Goal: Task Accomplishment & Management: Manage account settings

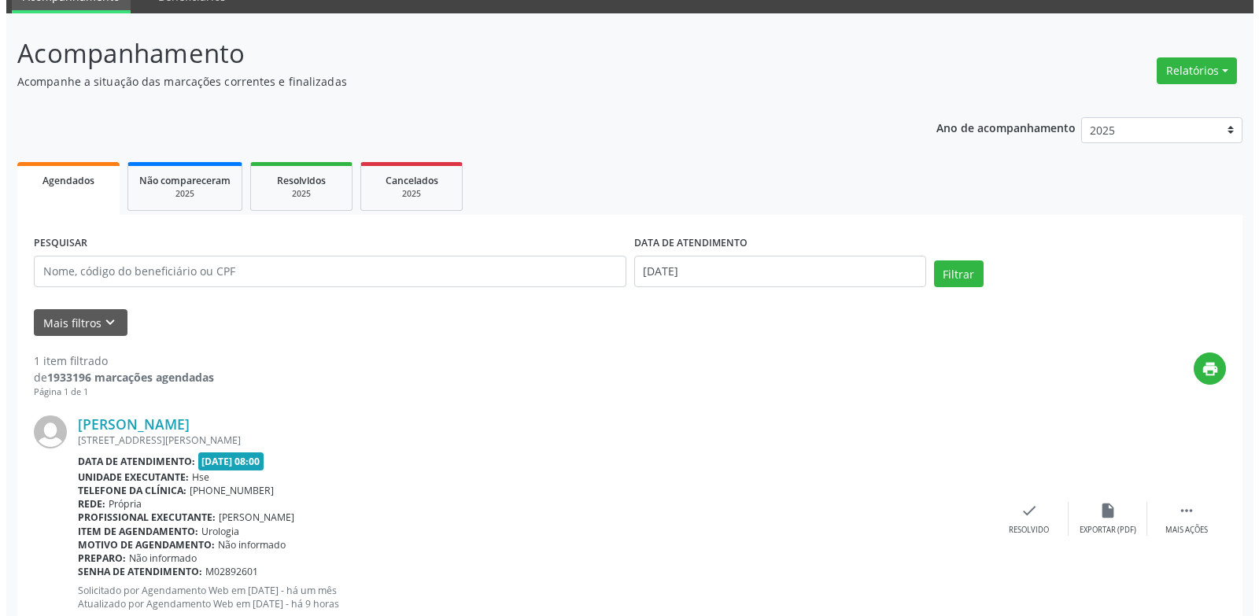
scroll to position [45, 0]
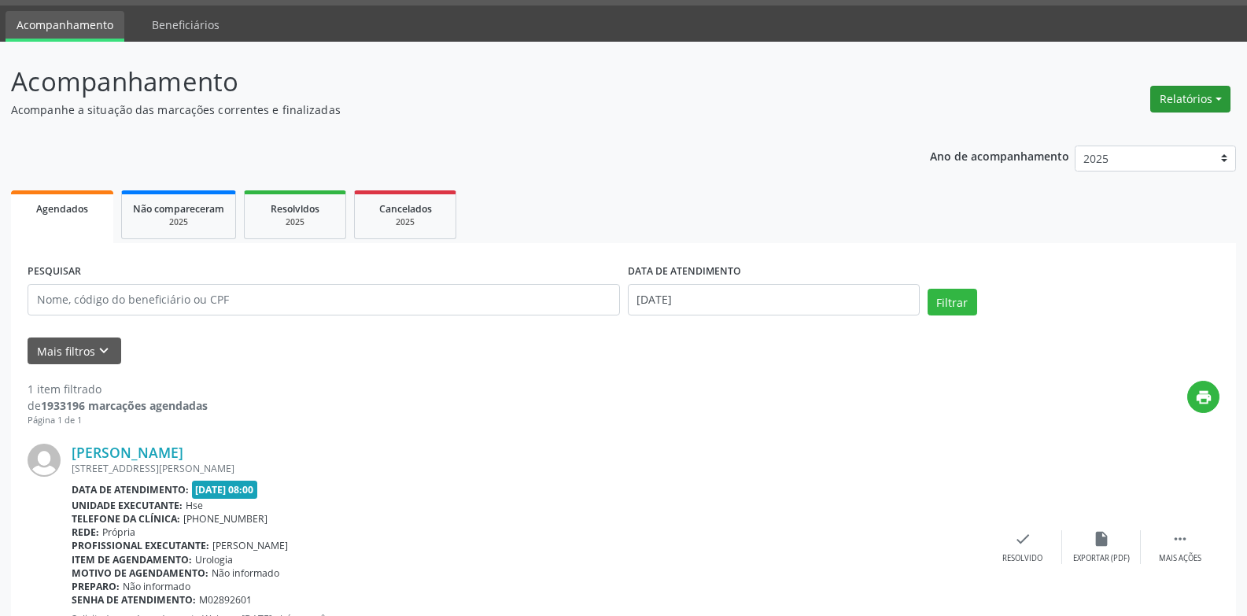
click at [1189, 90] on button "Relatórios" at bounding box center [1190, 99] width 80 height 27
click at [1111, 134] on link "Agendamentos" at bounding box center [1146, 133] width 169 height 22
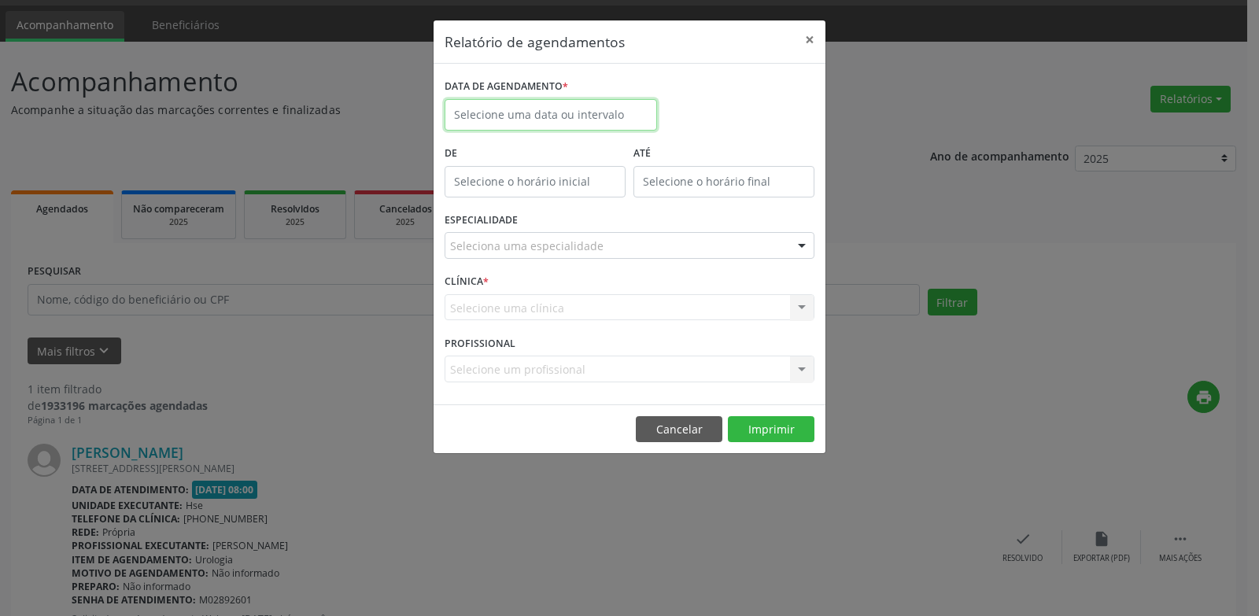
click at [544, 117] on input "text" at bounding box center [550, 114] width 212 height 31
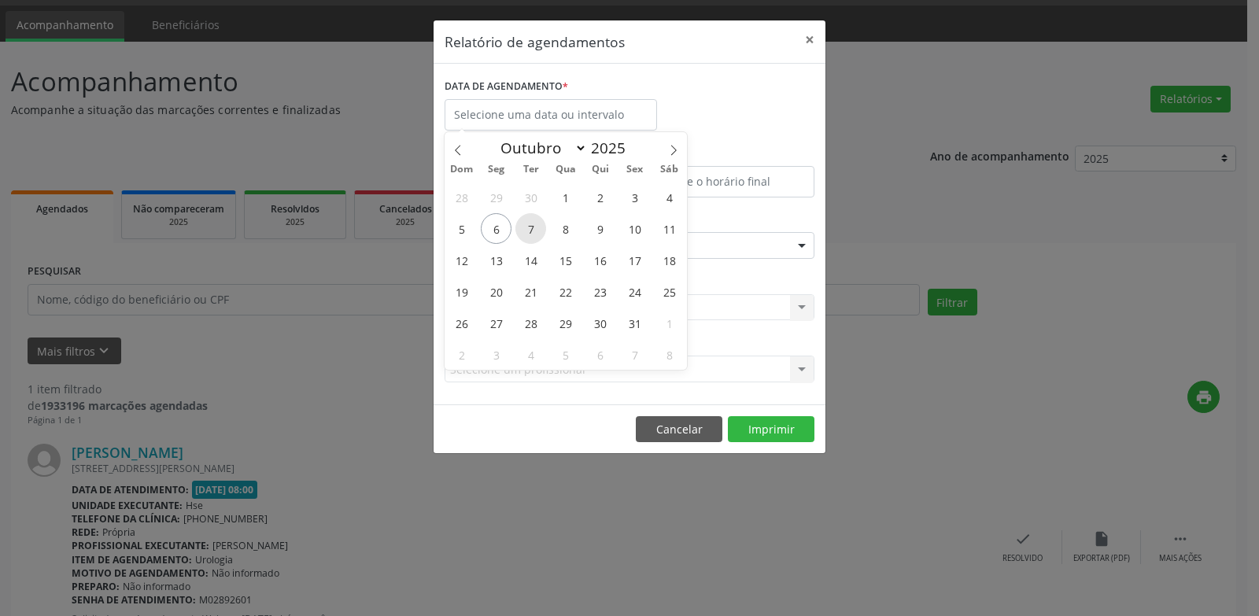
click at [529, 230] on span "7" at bounding box center [530, 228] width 31 height 31
type input "[DATE]"
click at [529, 230] on span "7" at bounding box center [530, 228] width 31 height 31
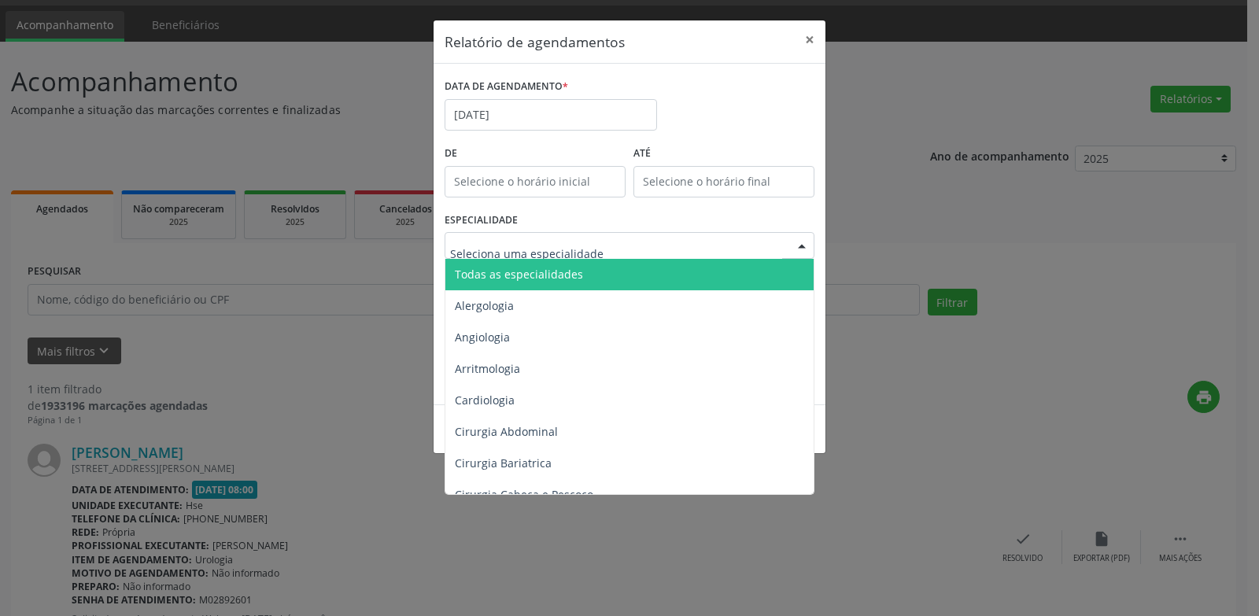
click at [535, 279] on span "Todas as especialidades" at bounding box center [519, 274] width 128 height 15
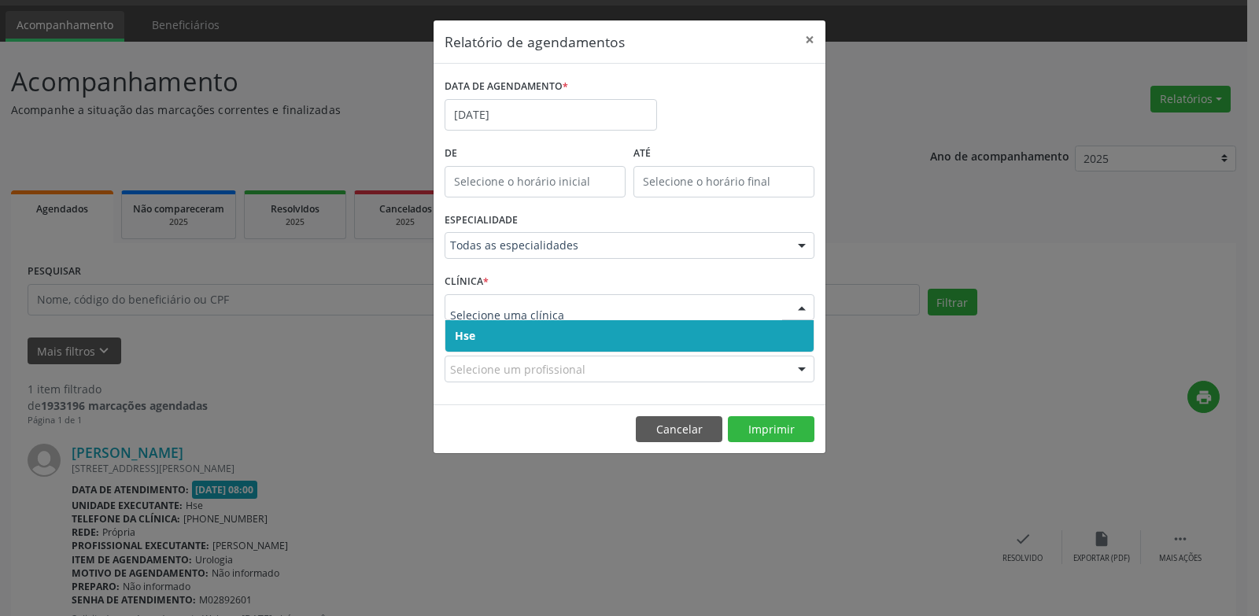
click at [491, 345] on span "Hse" at bounding box center [629, 335] width 368 height 31
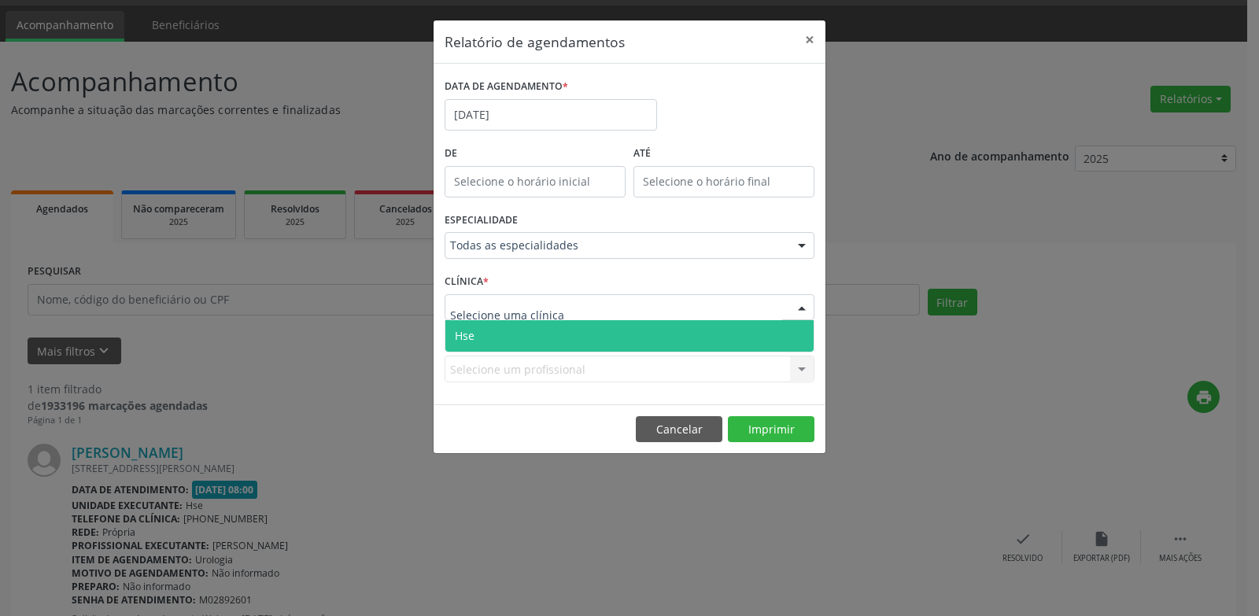
click at [496, 340] on span "Hse" at bounding box center [629, 335] width 368 height 31
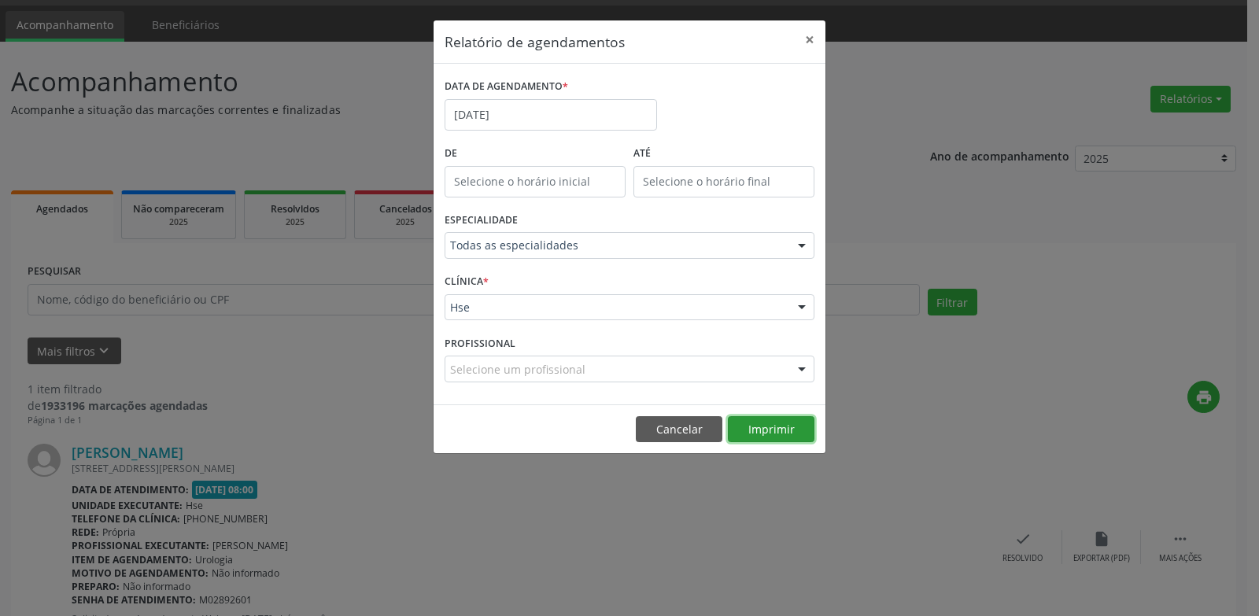
click at [780, 433] on button "Imprimir" at bounding box center [771, 429] width 87 height 27
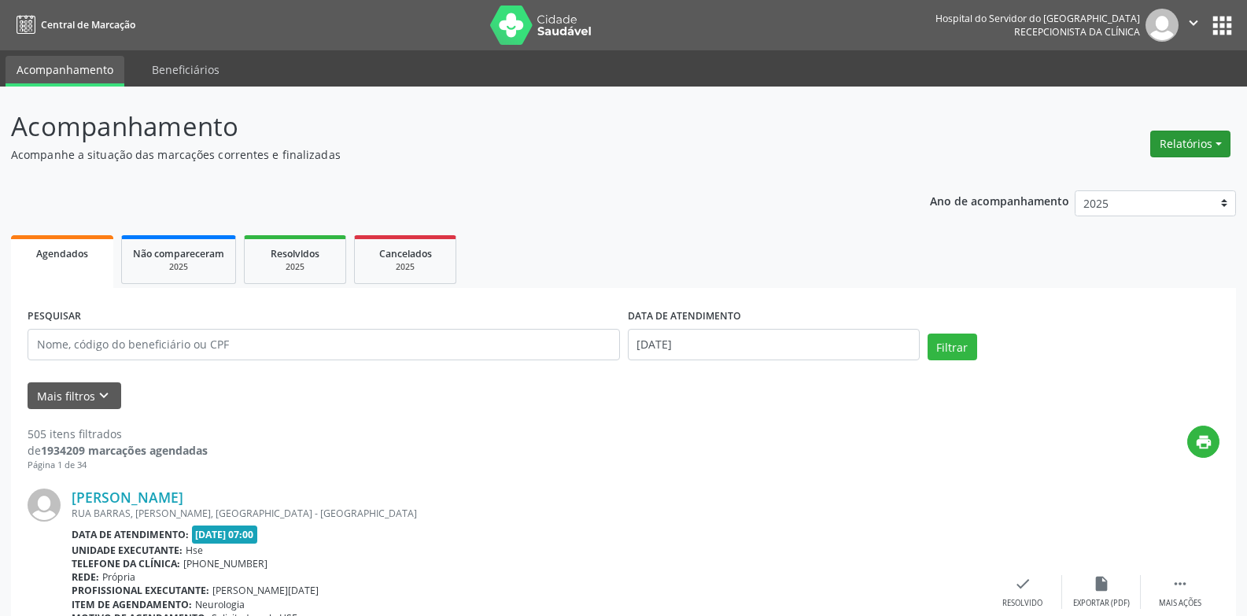
click at [1191, 135] on button "Relatórios" at bounding box center [1190, 144] width 80 height 27
click at [1123, 176] on link "Agendamentos" at bounding box center [1146, 178] width 169 height 22
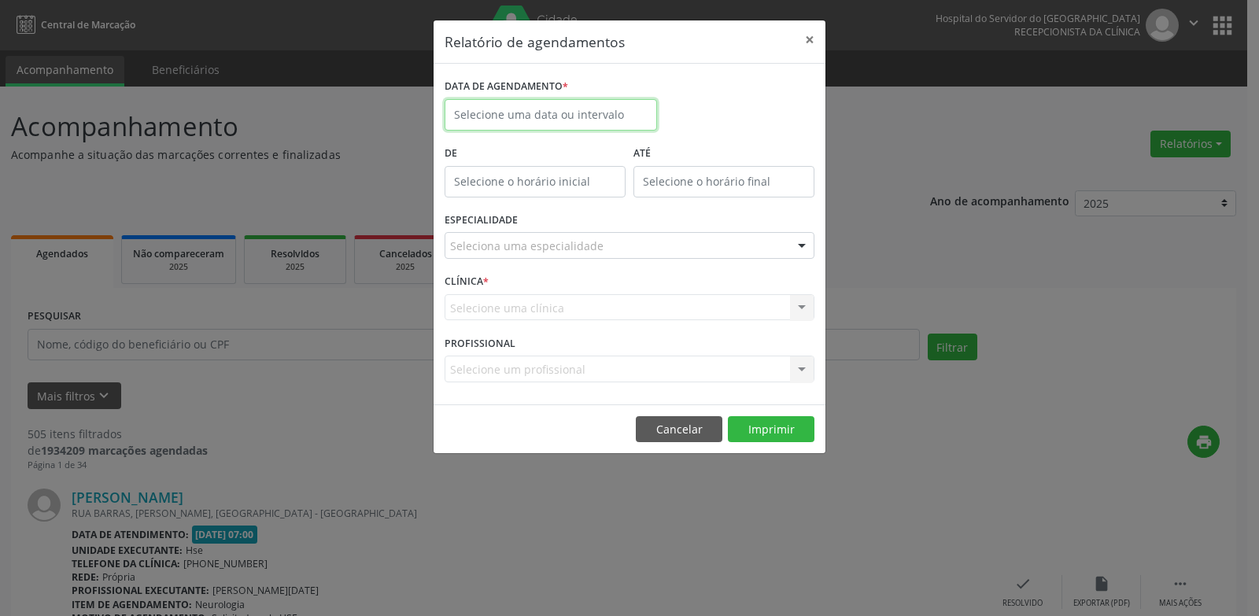
click at [538, 112] on input "text" at bounding box center [550, 114] width 212 height 31
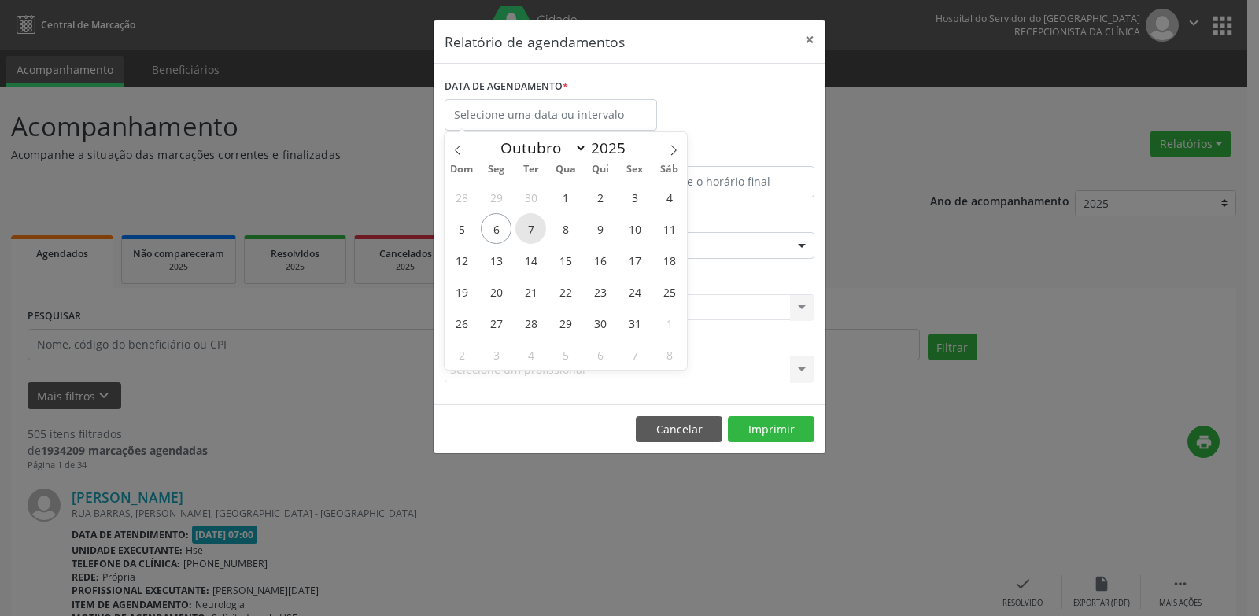
click at [529, 229] on span "7" at bounding box center [530, 228] width 31 height 31
type input "[DATE]"
click at [529, 229] on span "7" at bounding box center [530, 228] width 31 height 31
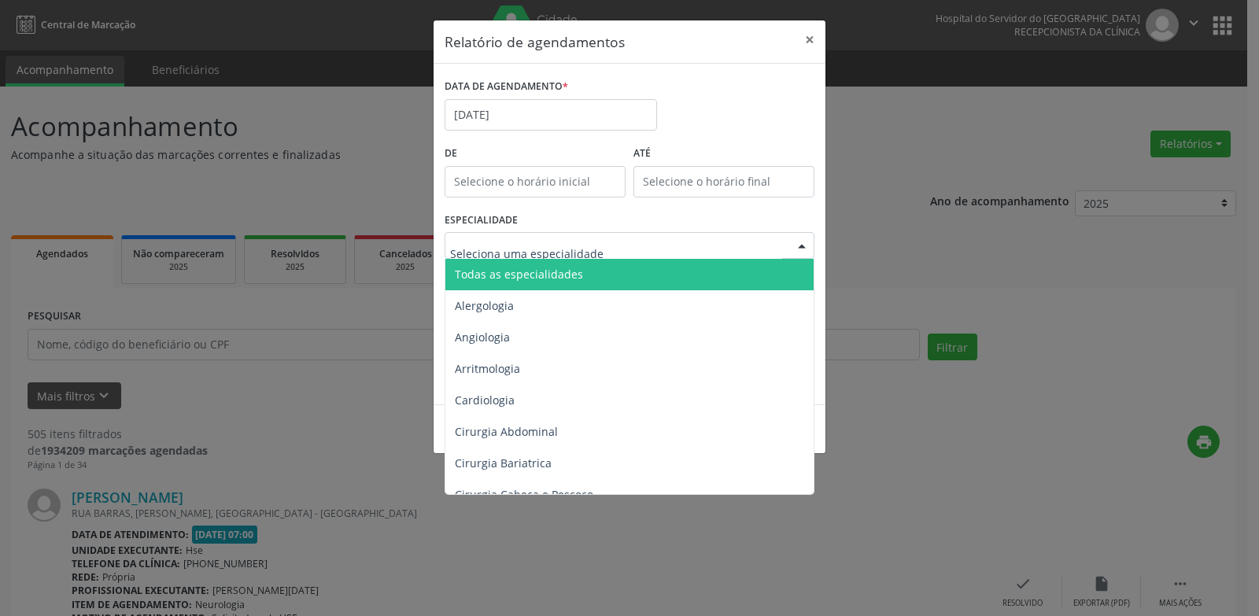
click at [518, 282] on span "Todas as especialidades" at bounding box center [630, 274] width 371 height 31
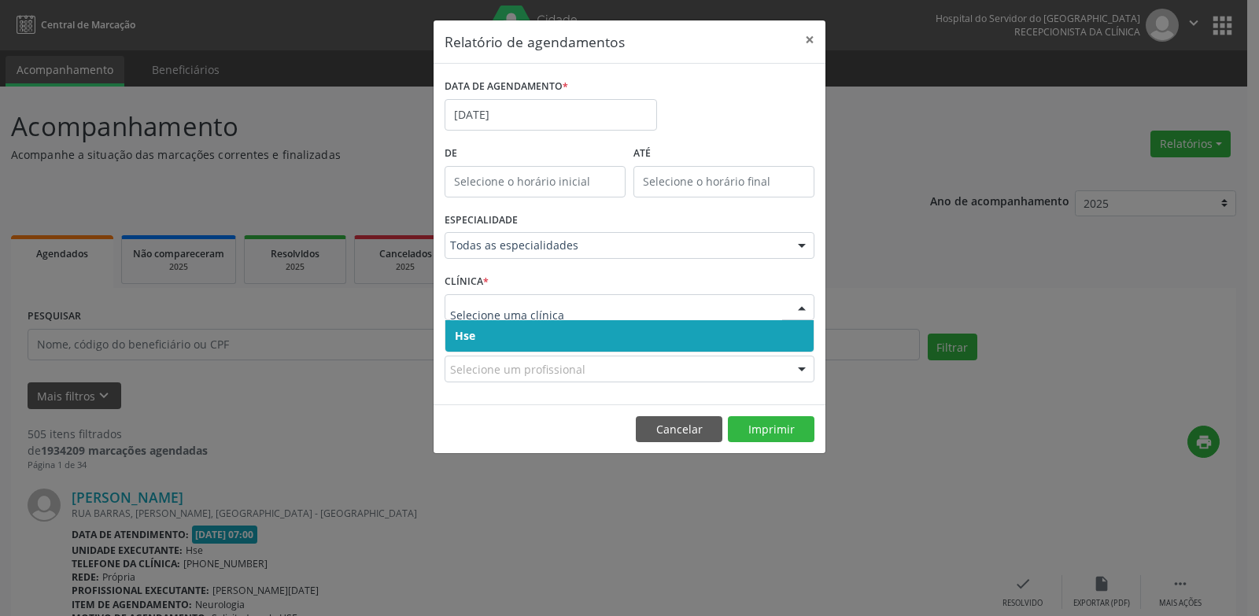
click at [500, 345] on span "Hse" at bounding box center [629, 335] width 368 height 31
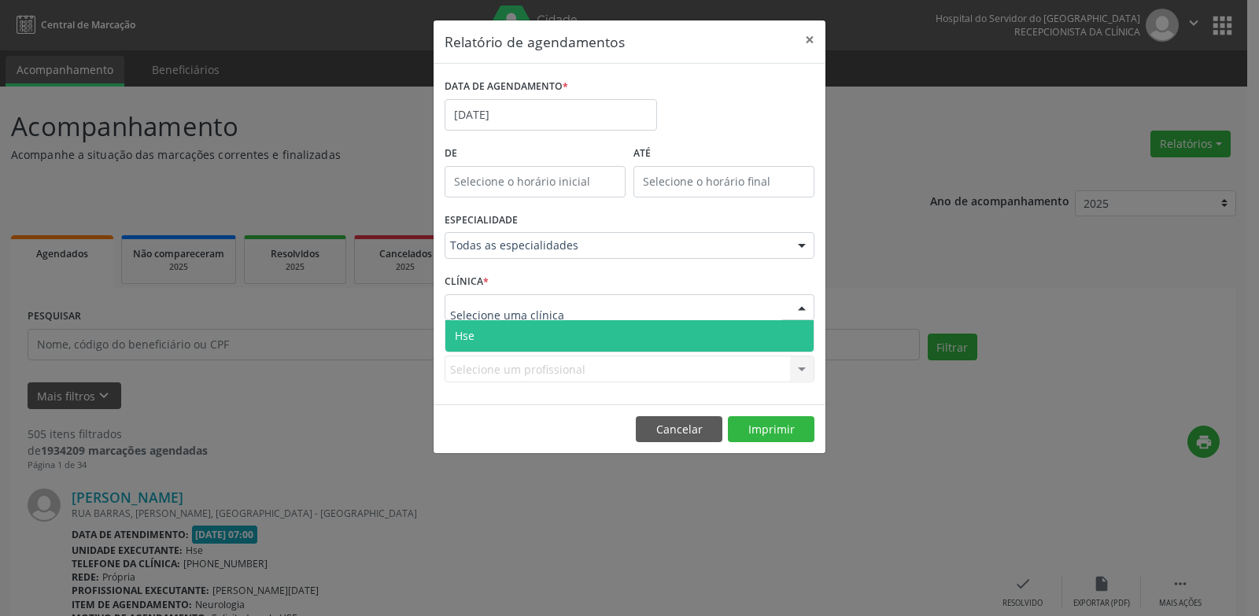
click at [492, 342] on span "Hse" at bounding box center [629, 335] width 368 height 31
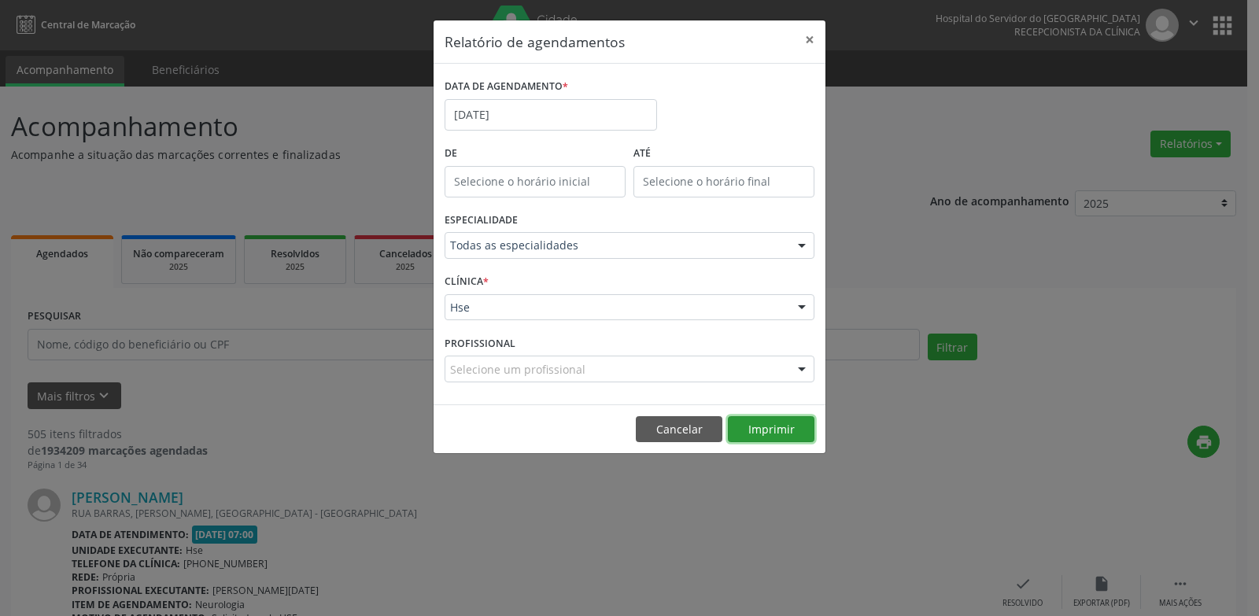
click at [758, 437] on button "Imprimir" at bounding box center [771, 429] width 87 height 27
click at [806, 42] on button "×" at bounding box center [809, 39] width 31 height 39
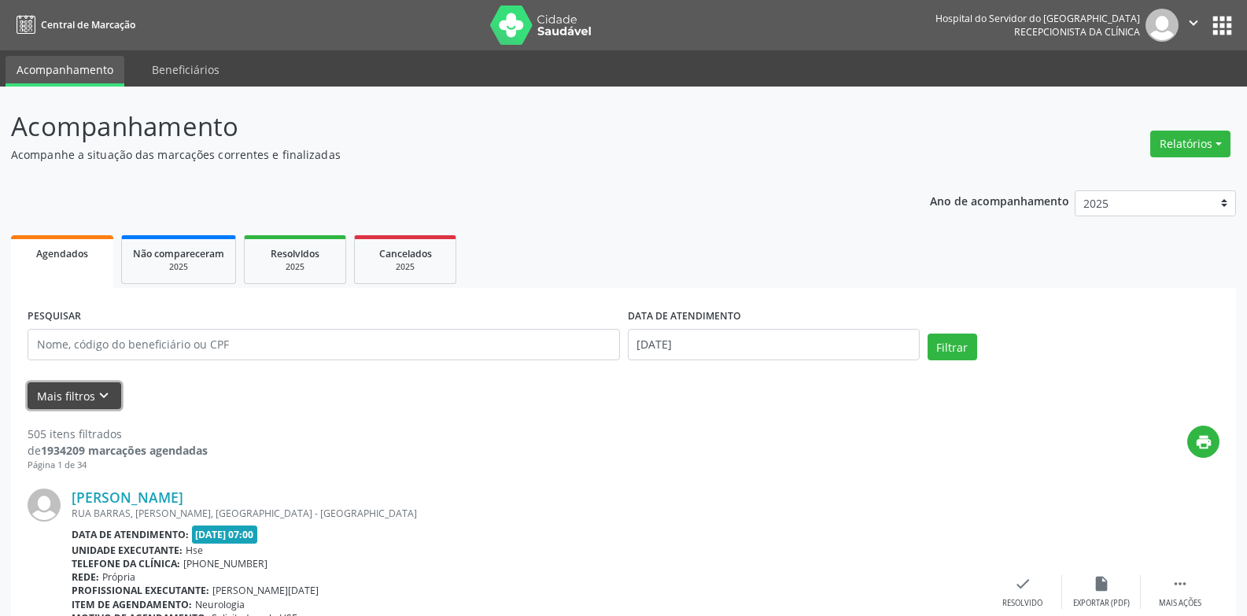
click at [66, 397] on button "Mais filtros keyboard_arrow_down" at bounding box center [75, 396] width 94 height 28
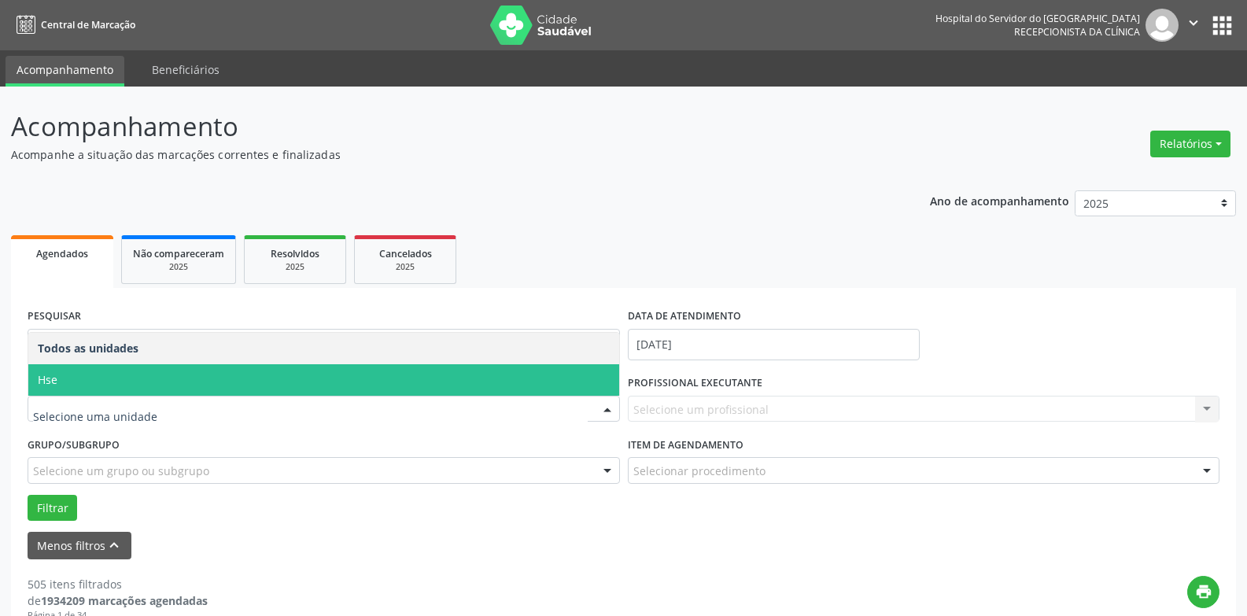
click at [111, 377] on span "Hse" at bounding box center [323, 379] width 591 height 31
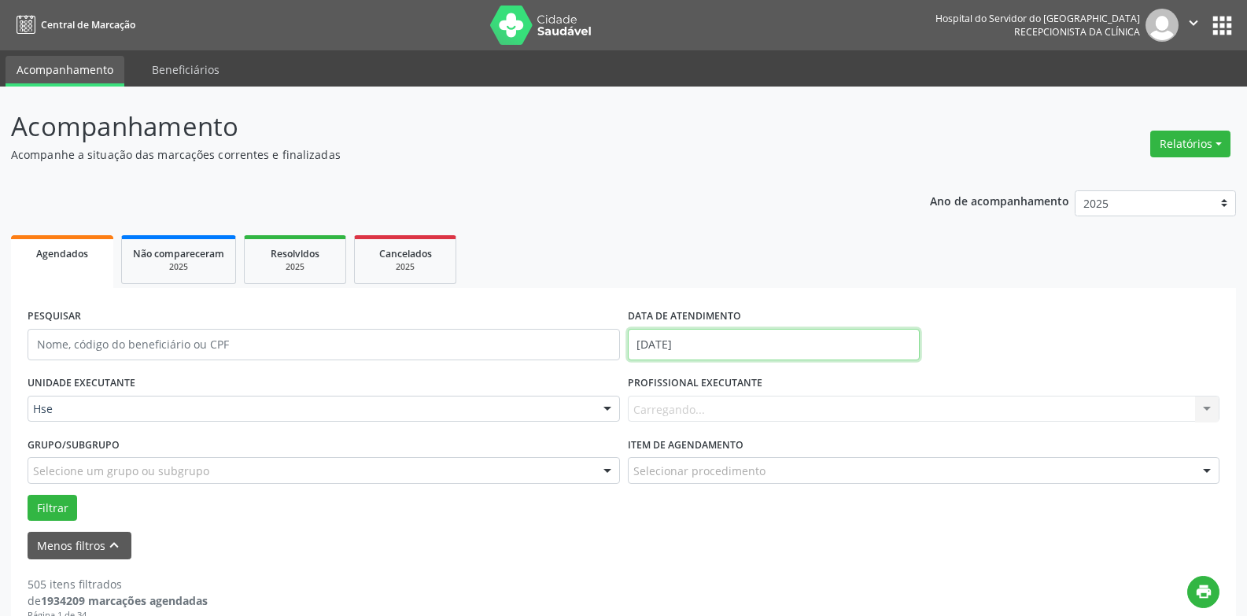
click at [833, 345] on input "[DATE]" at bounding box center [774, 344] width 292 height 31
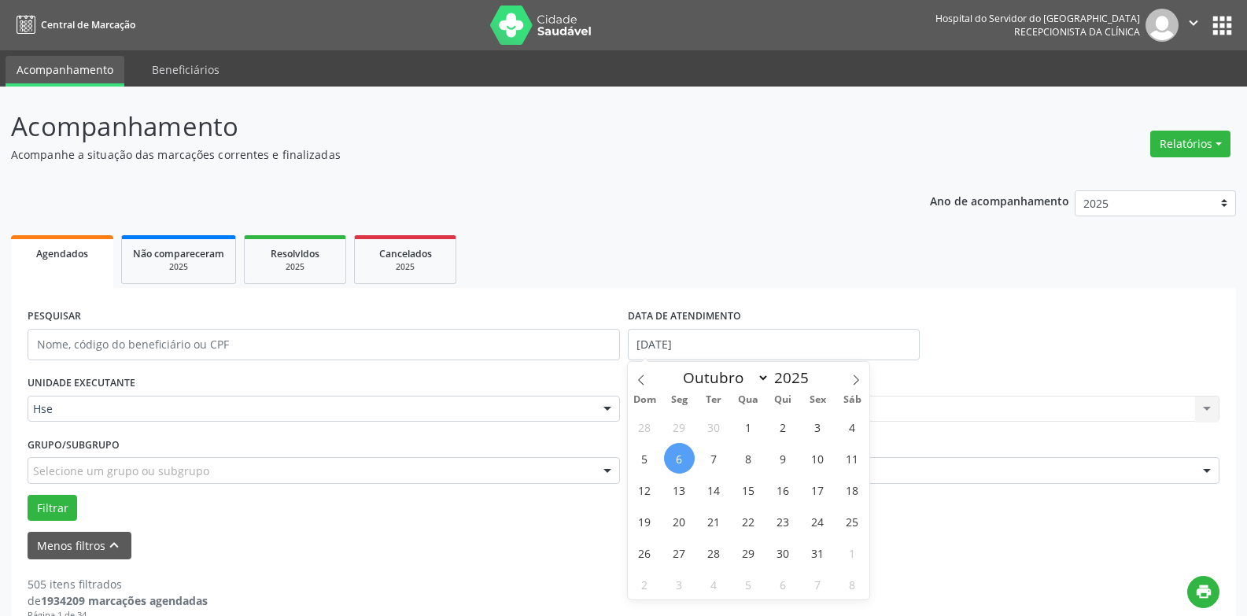
click at [681, 452] on span "6" at bounding box center [679, 458] width 31 height 31
type input "[DATE]"
click at [681, 452] on span "6" at bounding box center [679, 458] width 31 height 31
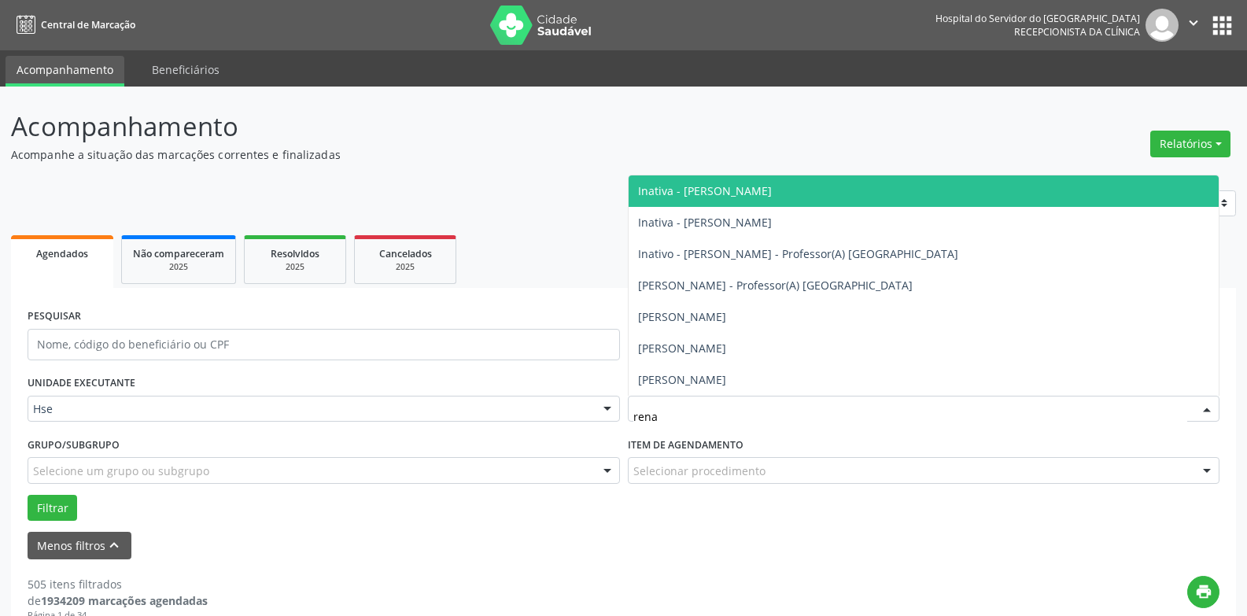
type input "renan"
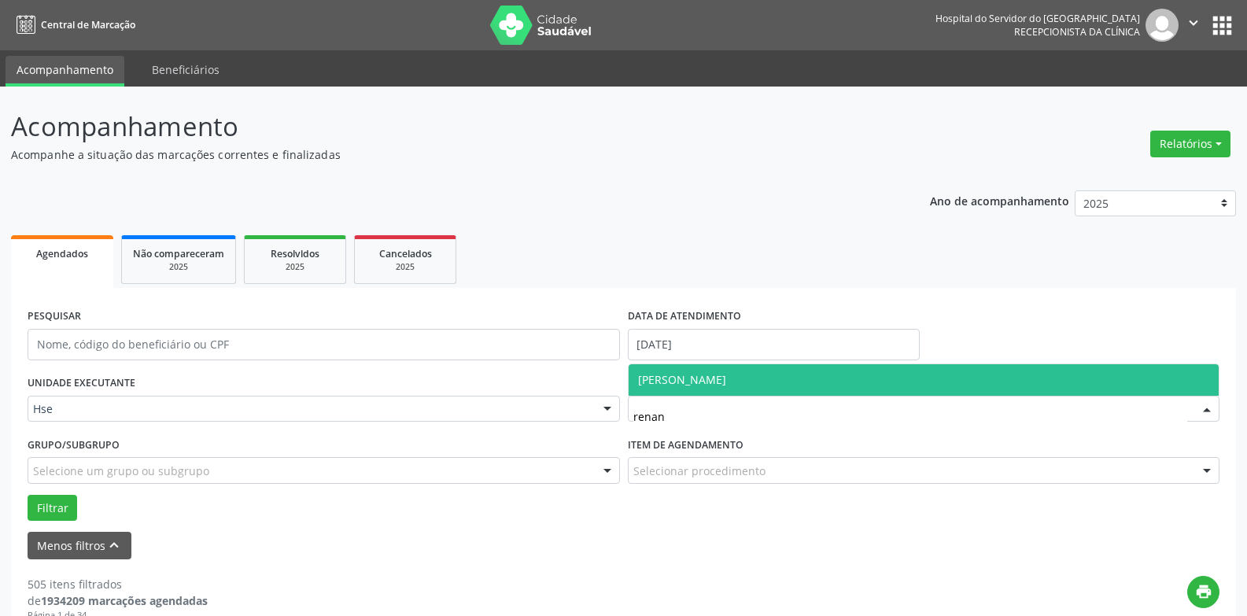
click at [714, 381] on span "[PERSON_NAME]" at bounding box center [682, 379] width 88 height 15
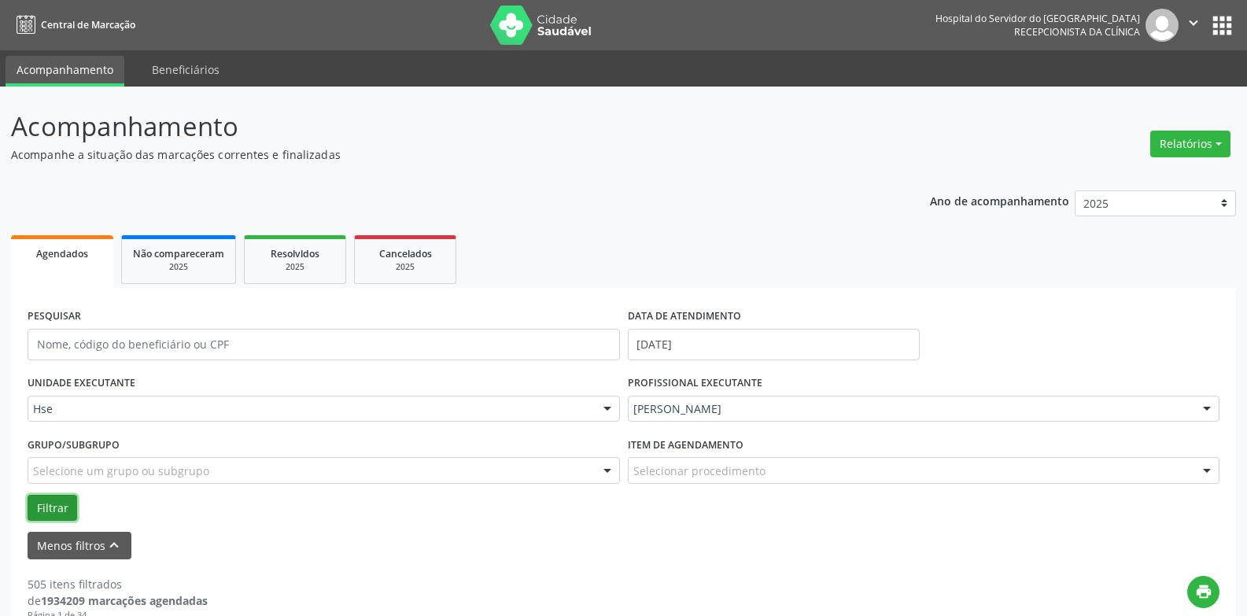
click at [54, 503] on button "Filtrar" at bounding box center [53, 508] width 50 height 27
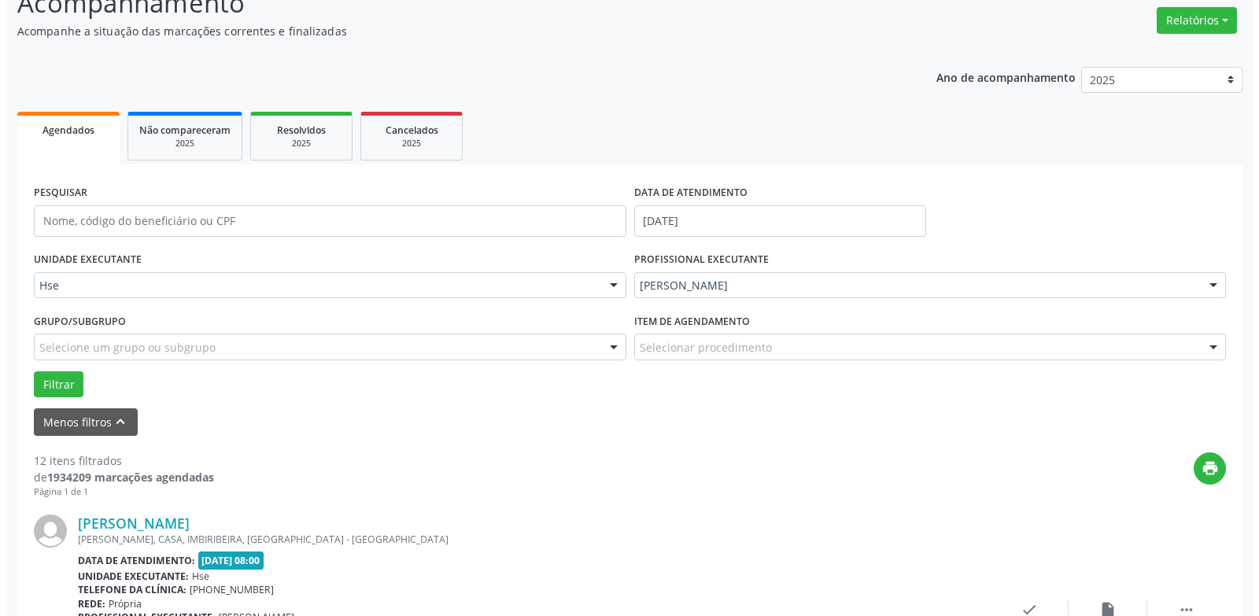
scroll to position [236, 0]
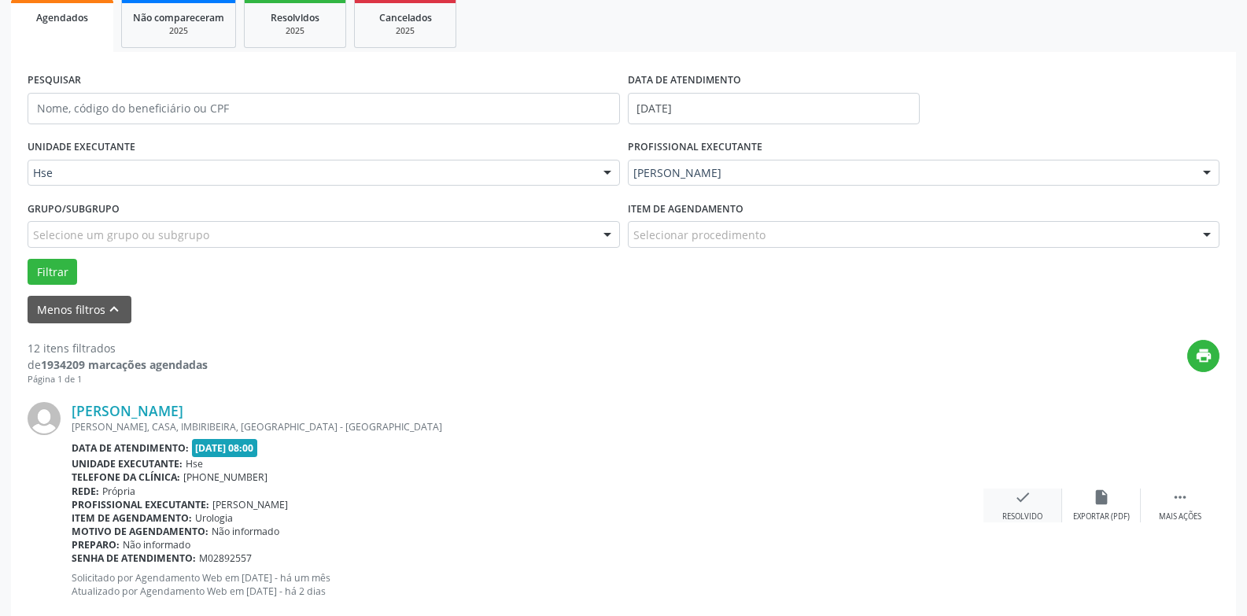
click at [1024, 504] on icon "check" at bounding box center [1022, 497] width 17 height 17
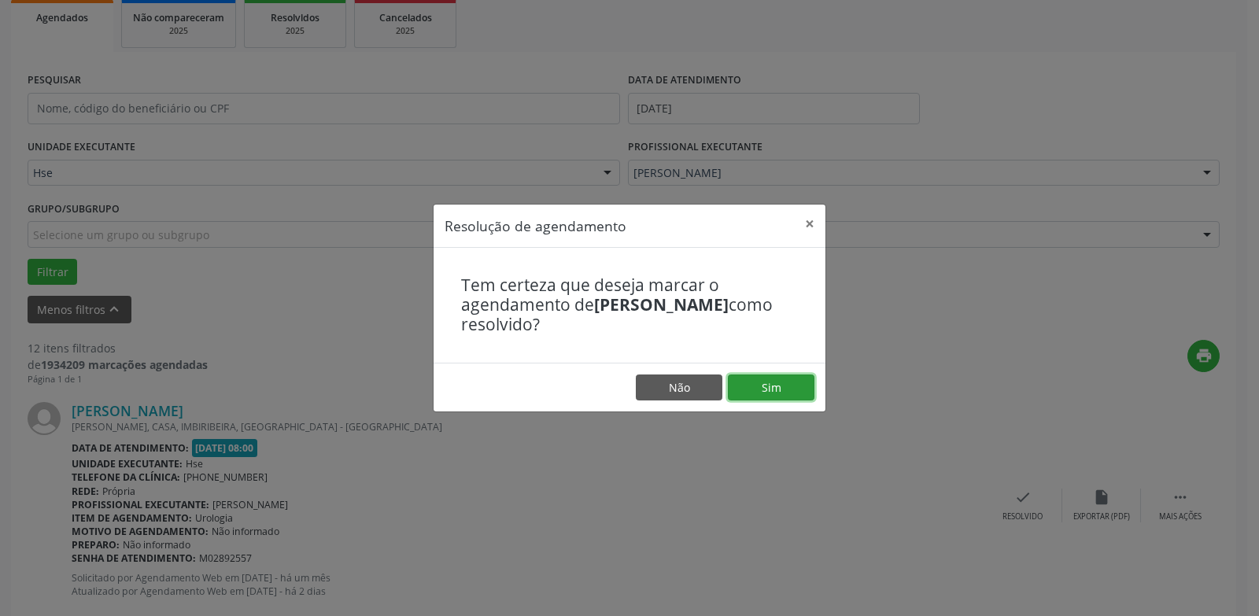
click at [776, 385] on button "Sim" at bounding box center [771, 387] width 87 height 27
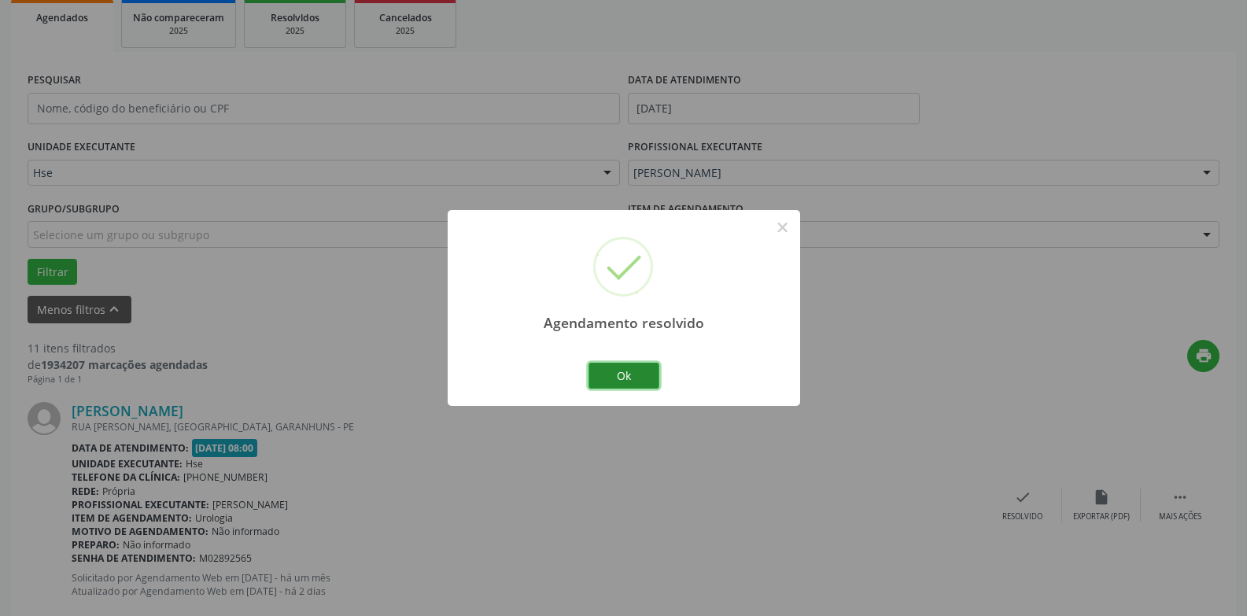
click at [651, 382] on button "Ok" at bounding box center [623, 376] width 71 height 27
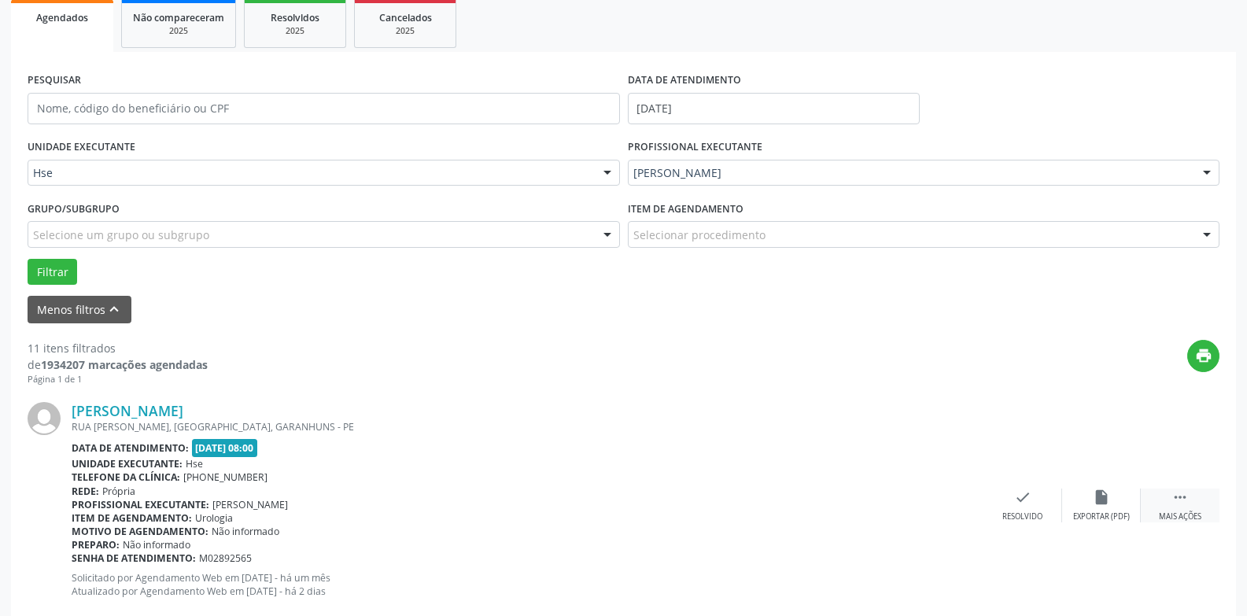
click at [1189, 504] on div " Mais ações" at bounding box center [1180, 506] width 79 height 34
click at [1098, 499] on icon "alarm_off" at bounding box center [1101, 497] width 17 height 17
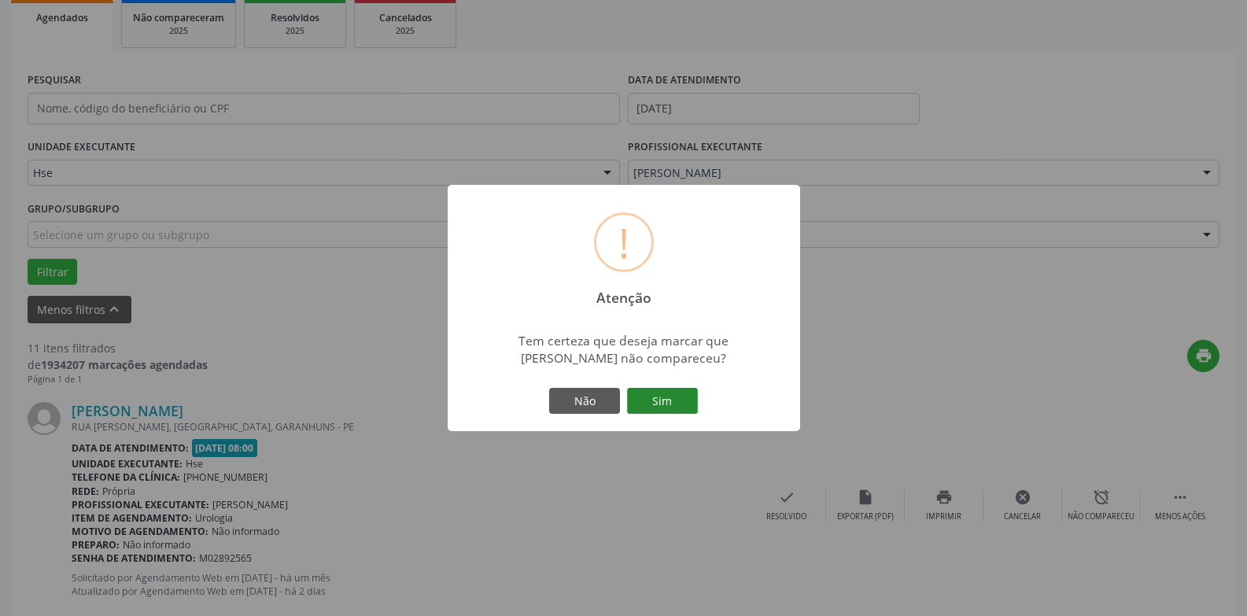
click at [681, 389] on button "Sim" at bounding box center [662, 401] width 71 height 27
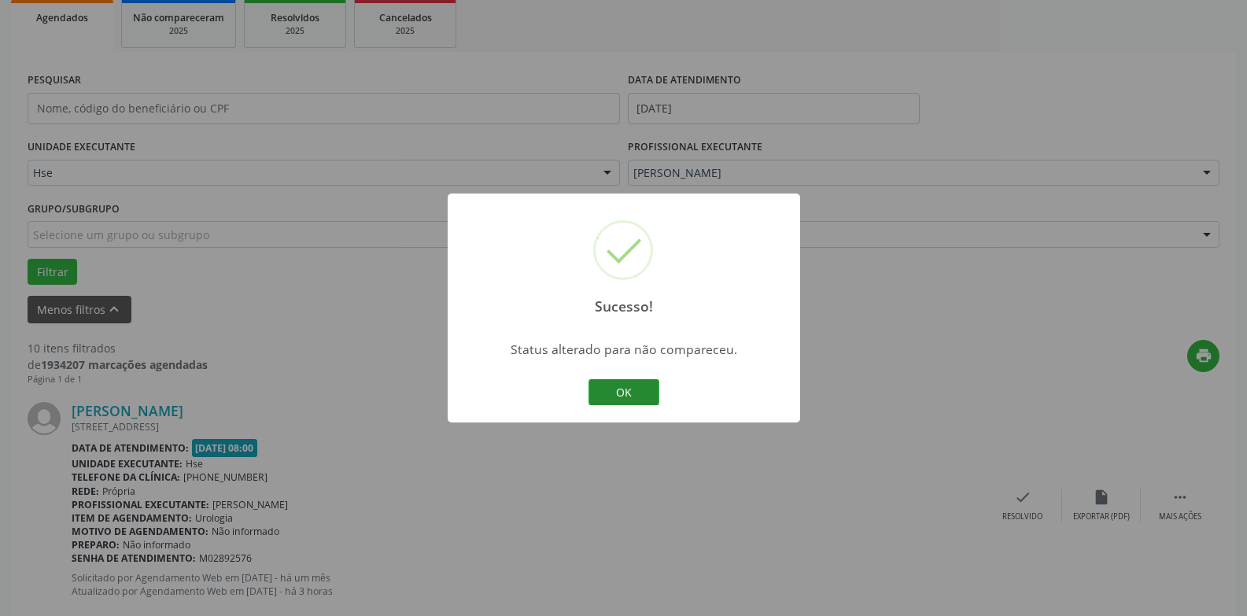
click at [626, 389] on button "OK" at bounding box center [623, 392] width 71 height 27
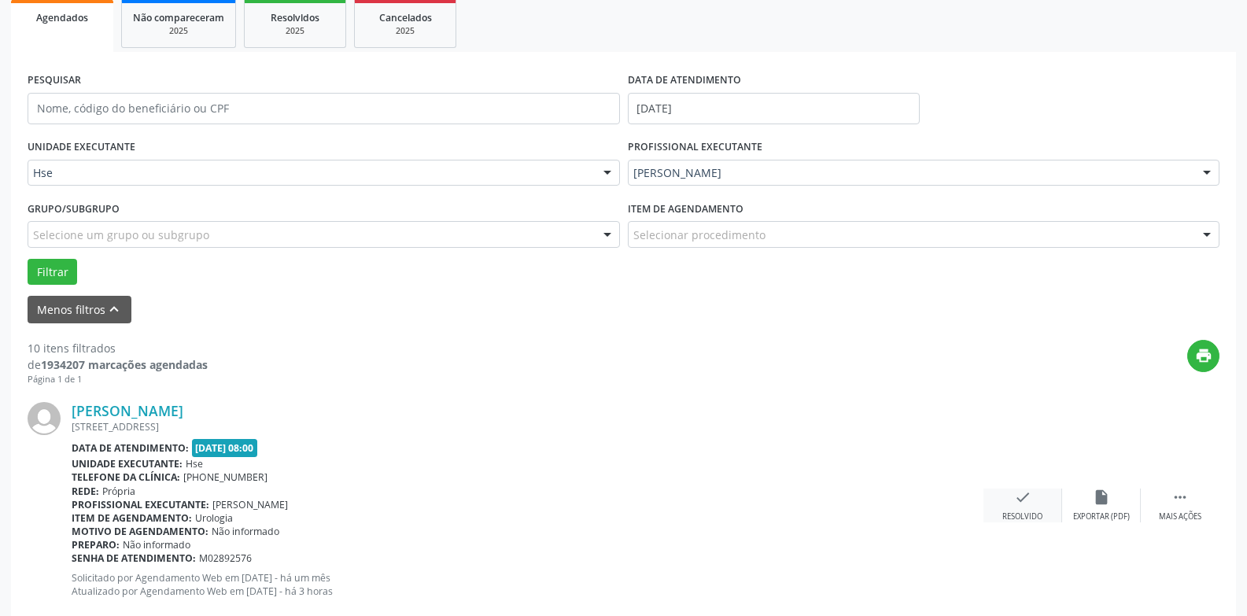
click at [1023, 504] on icon "check" at bounding box center [1022, 497] width 17 height 17
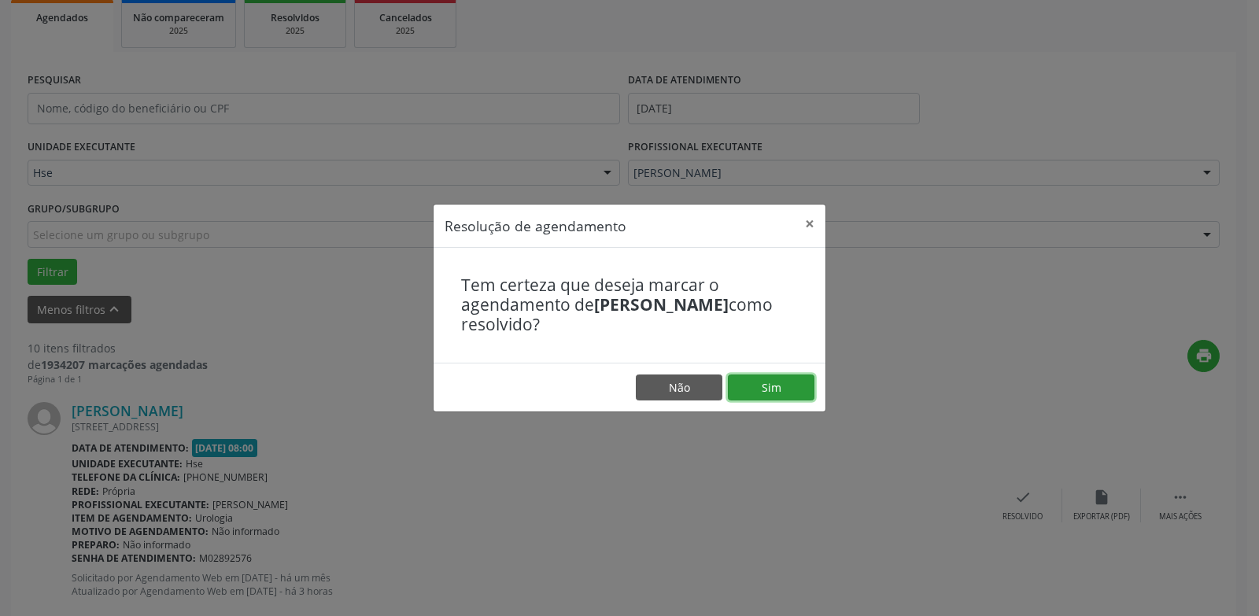
click at [785, 392] on button "Sim" at bounding box center [771, 387] width 87 height 27
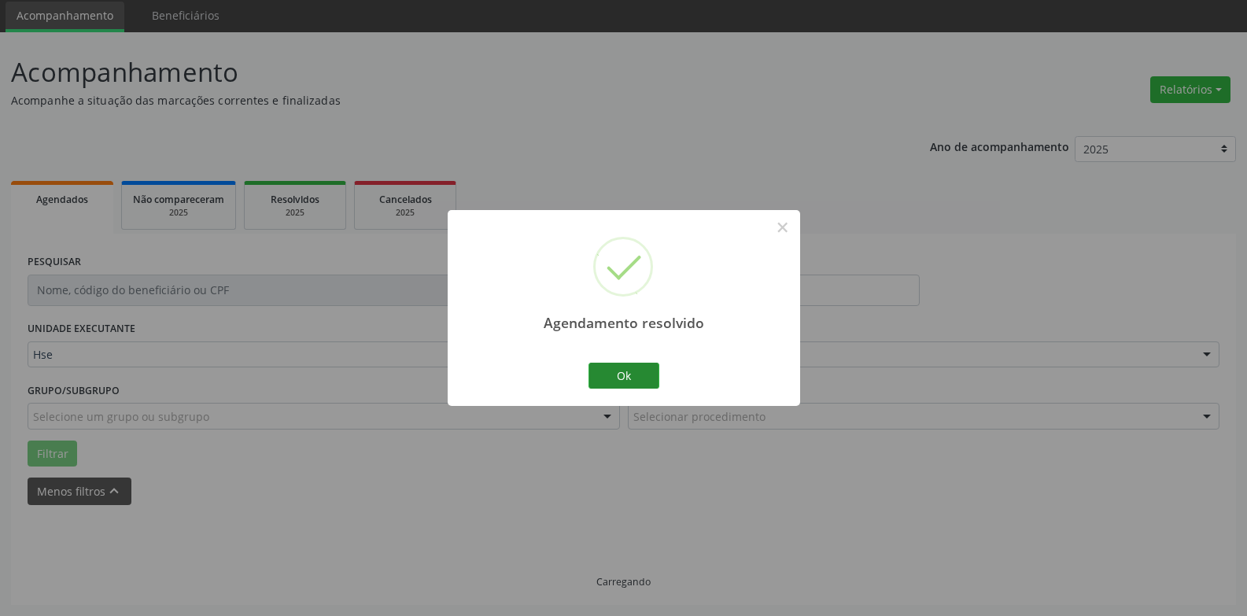
scroll to position [71, 0]
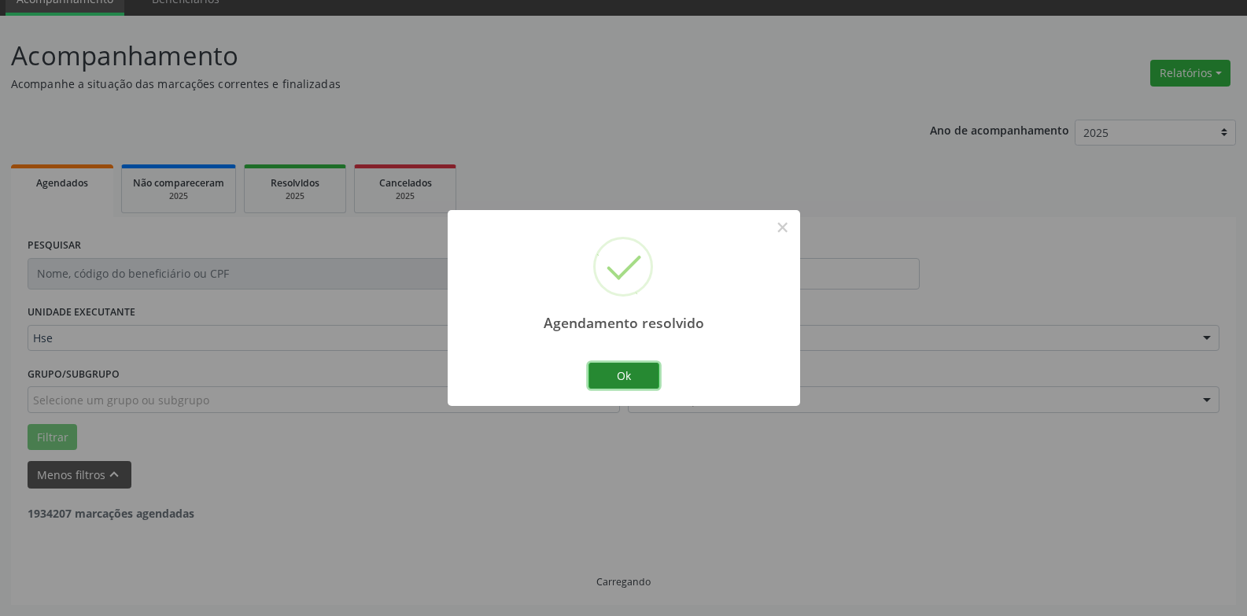
click at [631, 368] on button "Ok" at bounding box center [623, 376] width 71 height 27
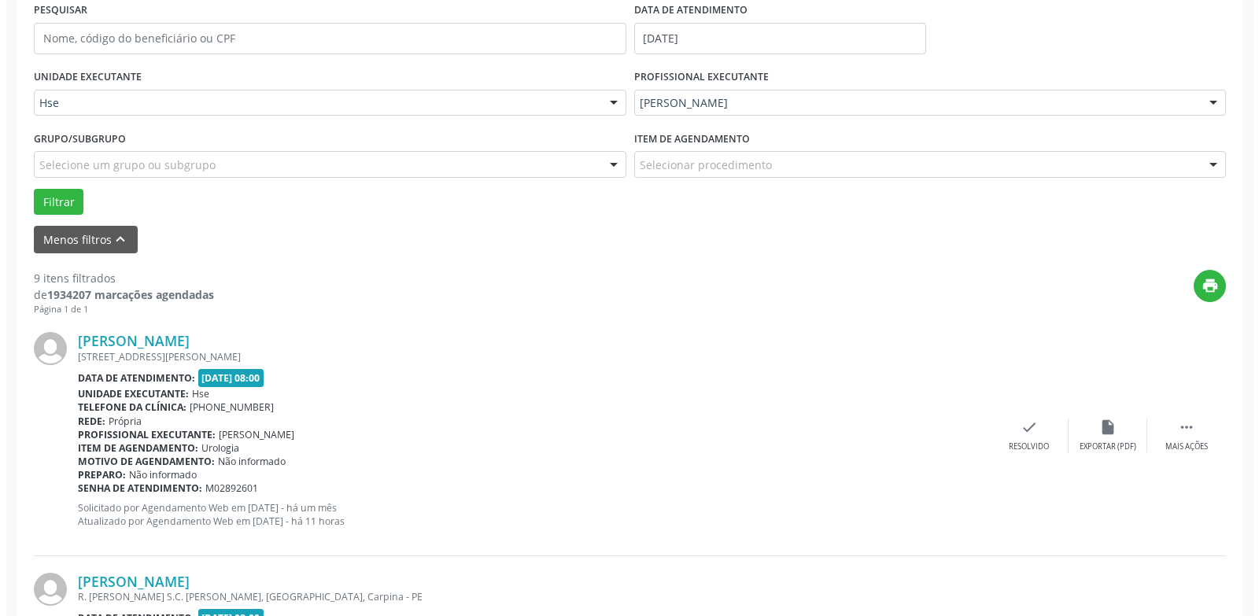
scroll to position [307, 0]
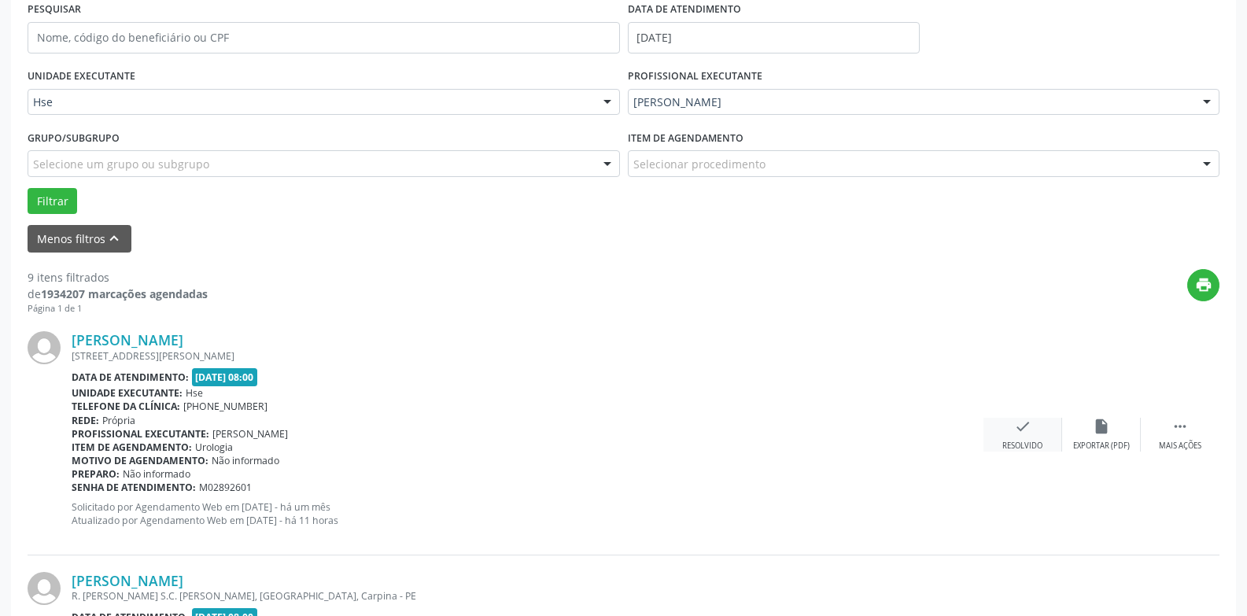
click at [1025, 429] on icon "check" at bounding box center [1022, 426] width 17 height 17
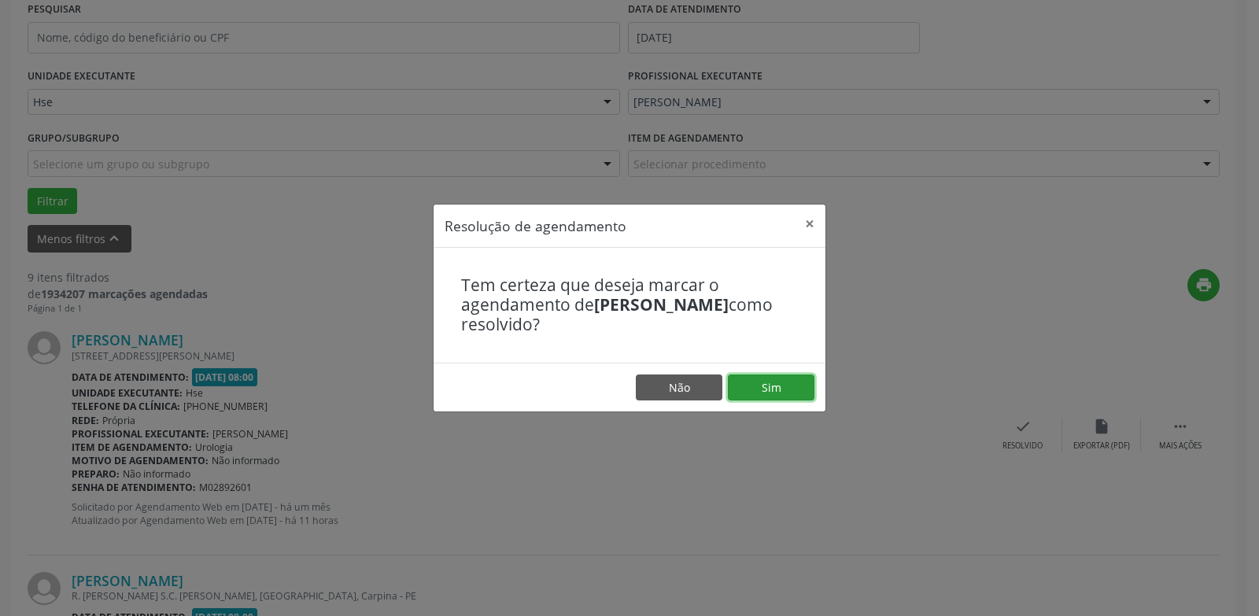
click at [758, 384] on button "Sim" at bounding box center [771, 387] width 87 height 27
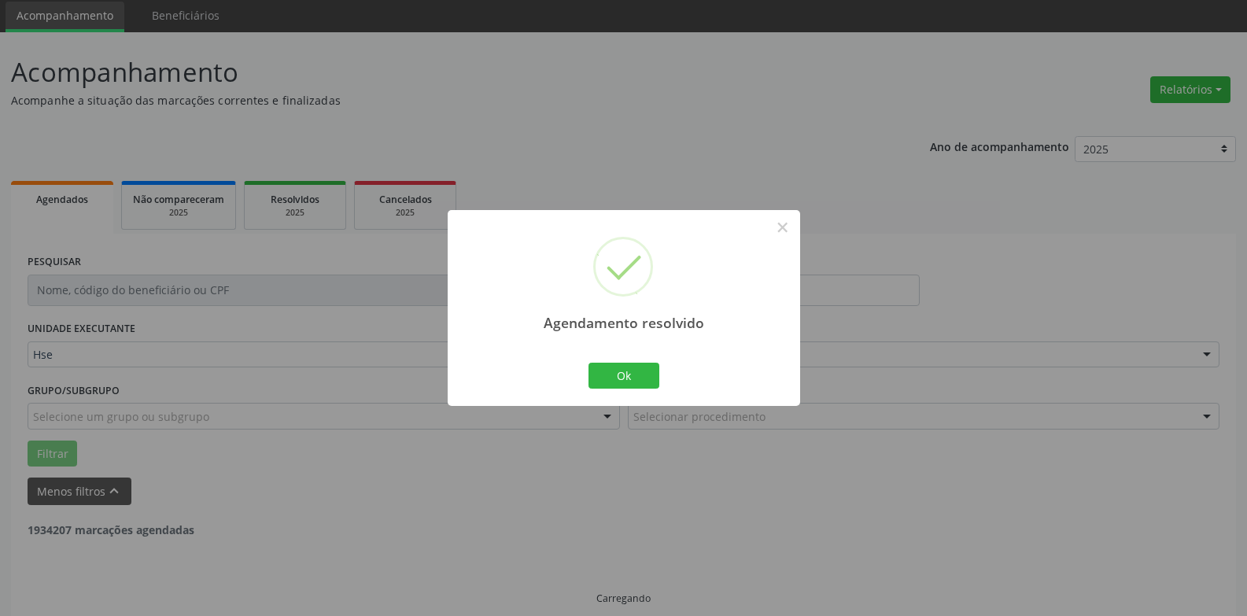
scroll to position [71, 0]
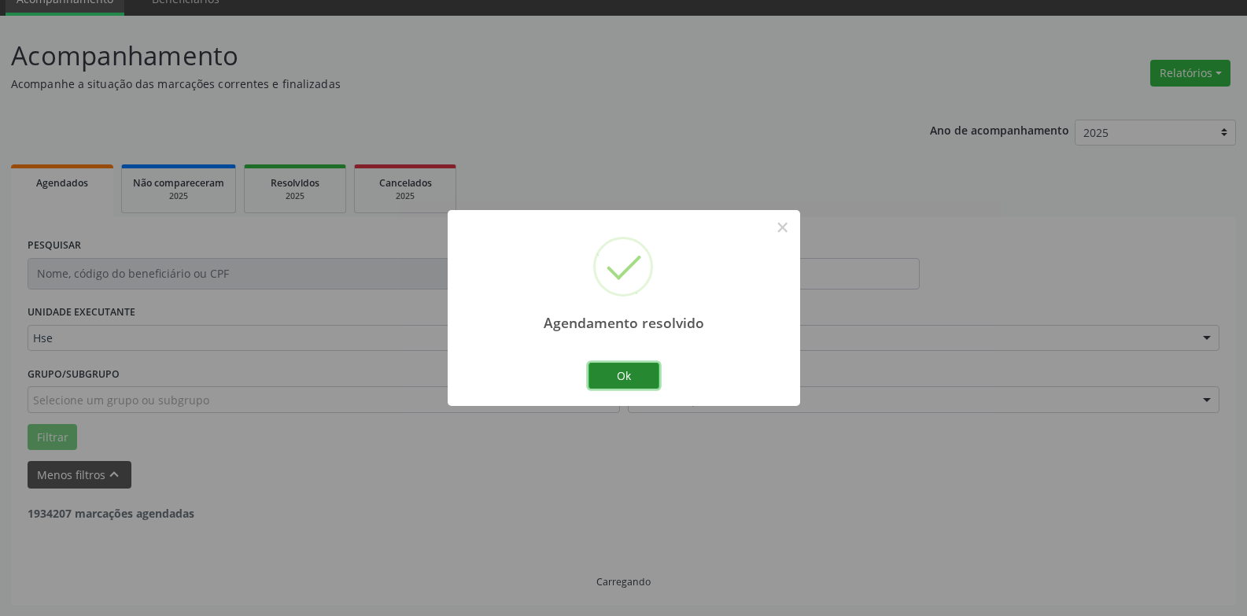
click at [650, 375] on button "Ok" at bounding box center [623, 376] width 71 height 27
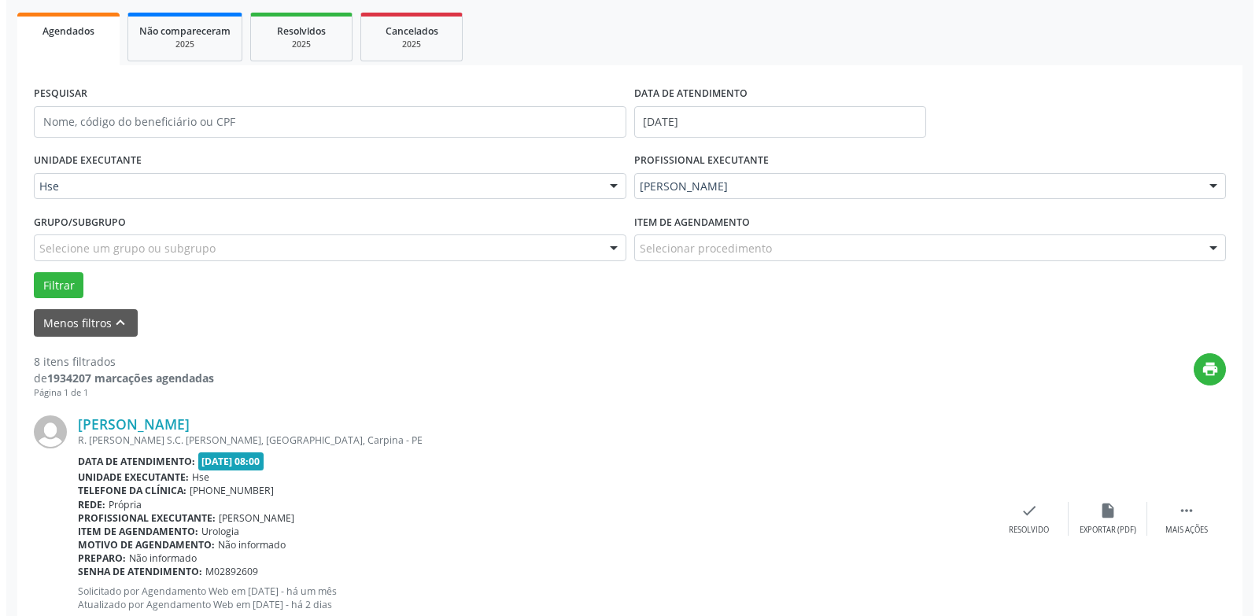
scroll to position [228, 0]
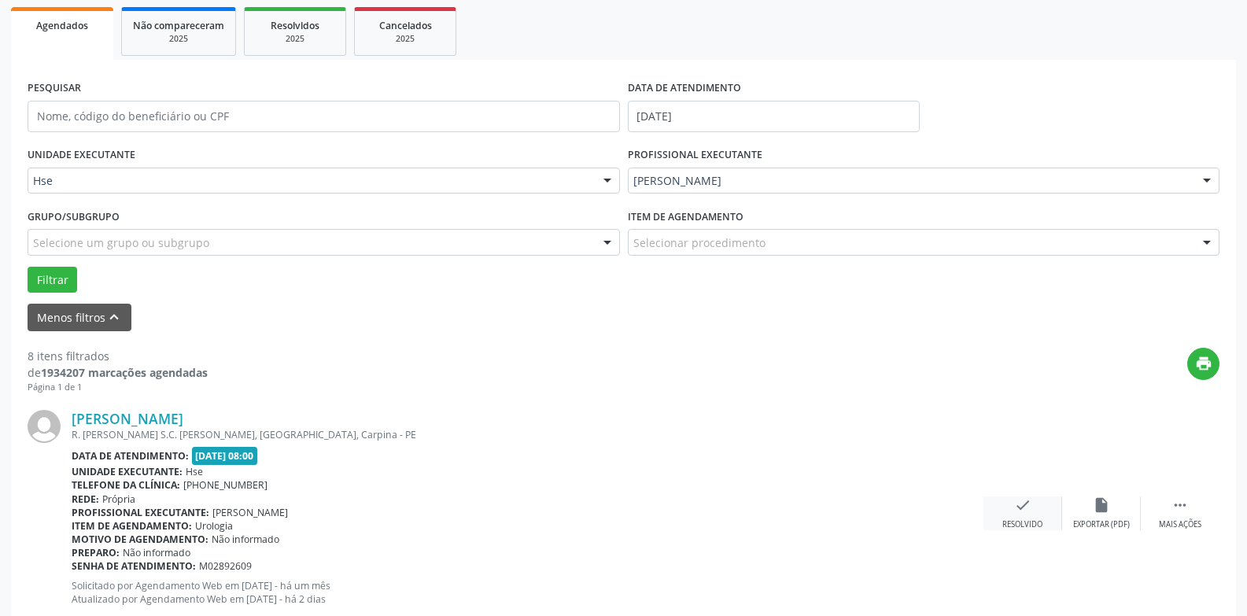
click at [1022, 510] on icon "check" at bounding box center [1022, 504] width 17 height 17
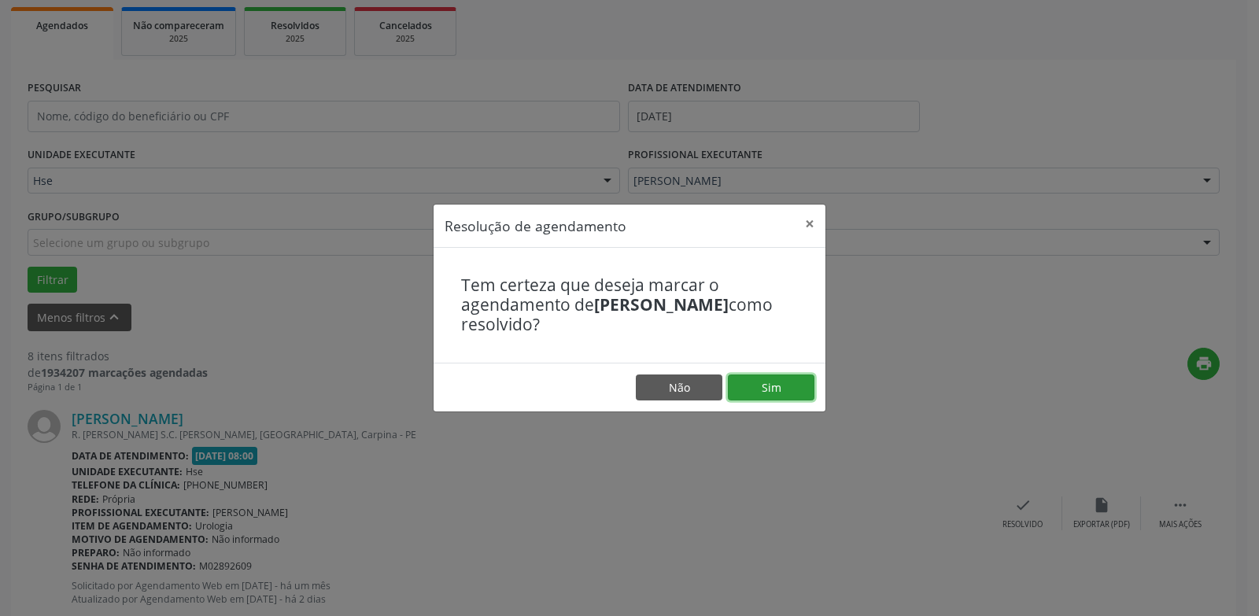
click at [791, 389] on button "Sim" at bounding box center [771, 387] width 87 height 27
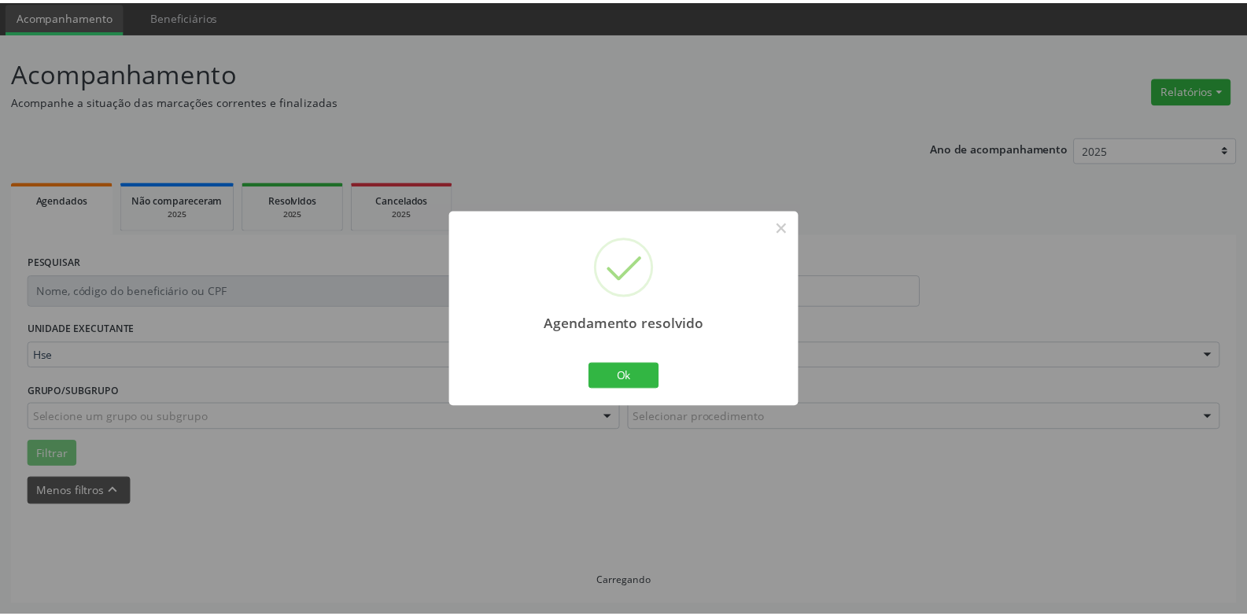
scroll to position [54, 0]
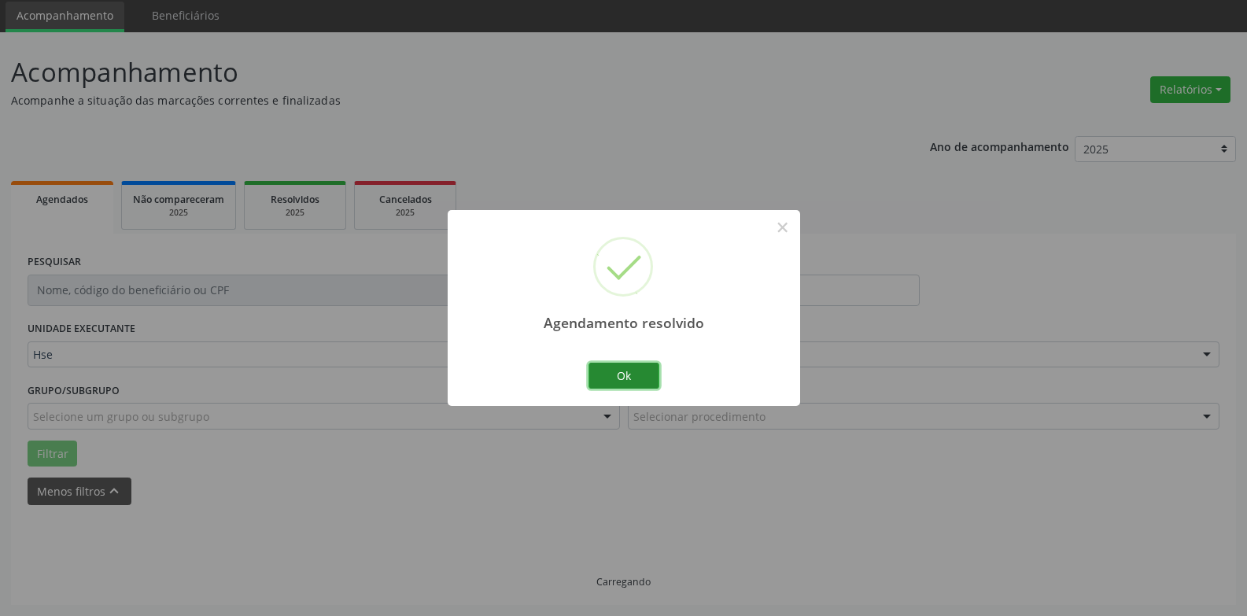
click at [642, 370] on button "Ok" at bounding box center [623, 376] width 71 height 27
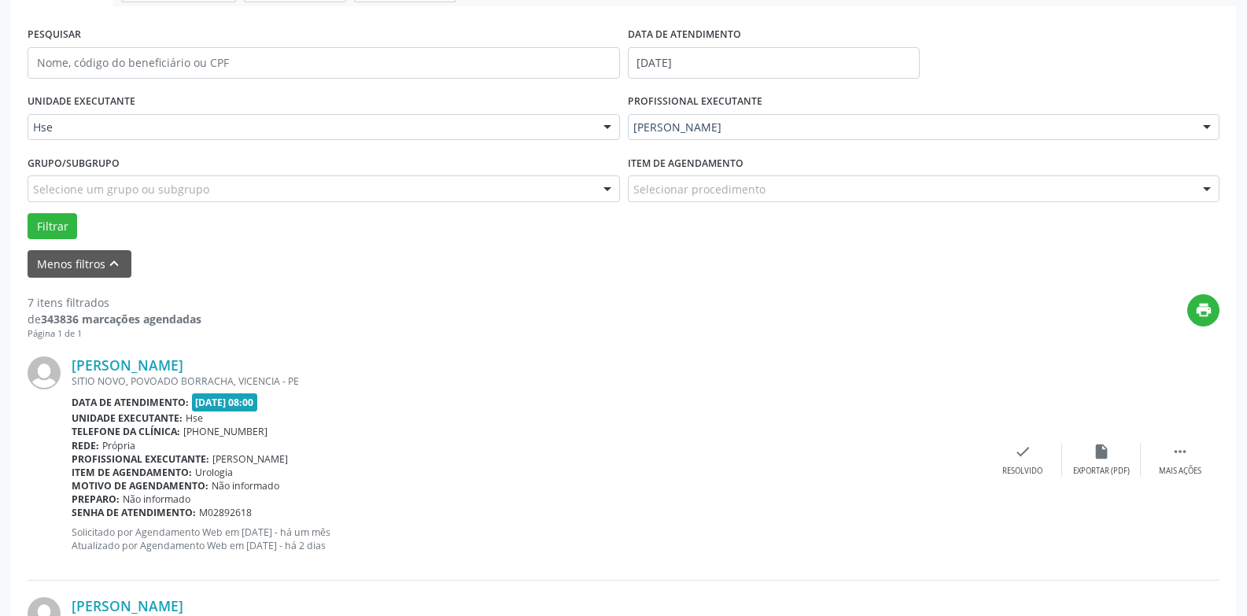
scroll to position [290, 0]
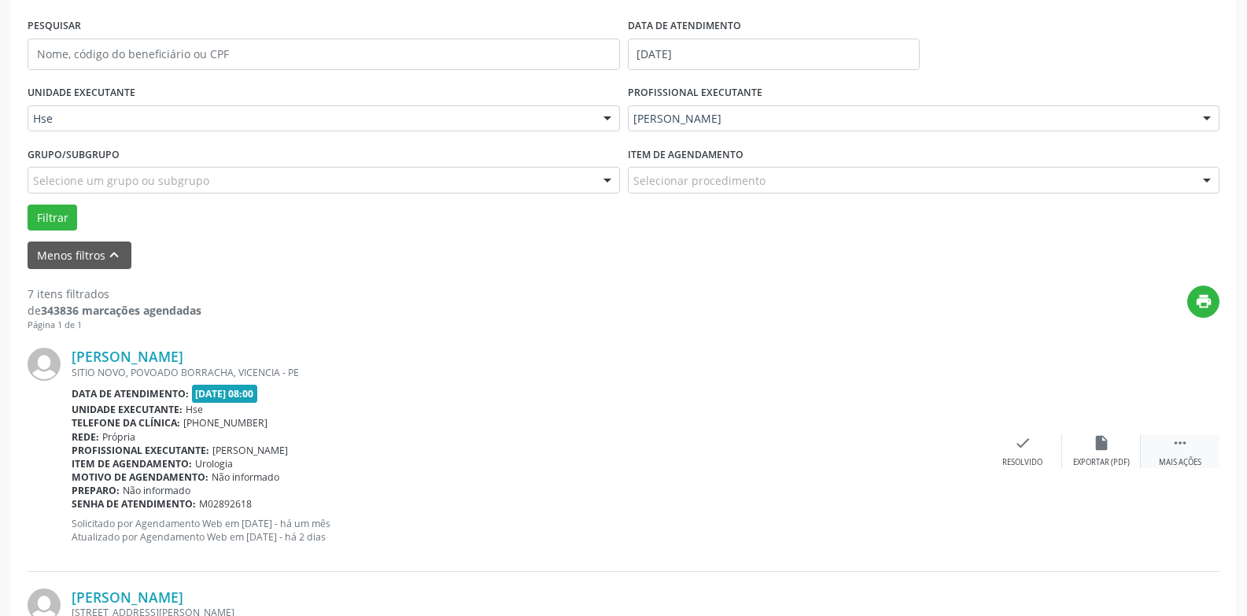
click at [1179, 455] on div " Mais ações" at bounding box center [1180, 451] width 79 height 34
click at [1114, 452] on div "alarm_off Não compareceu" at bounding box center [1101, 451] width 79 height 34
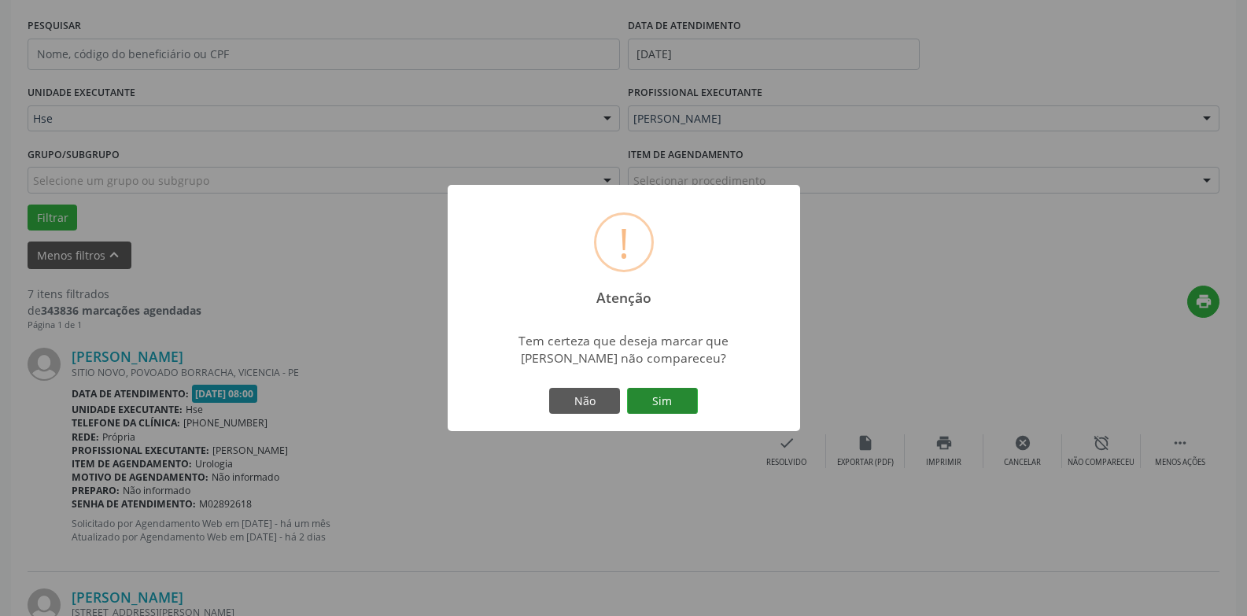
click at [685, 393] on button "Sim" at bounding box center [662, 401] width 71 height 27
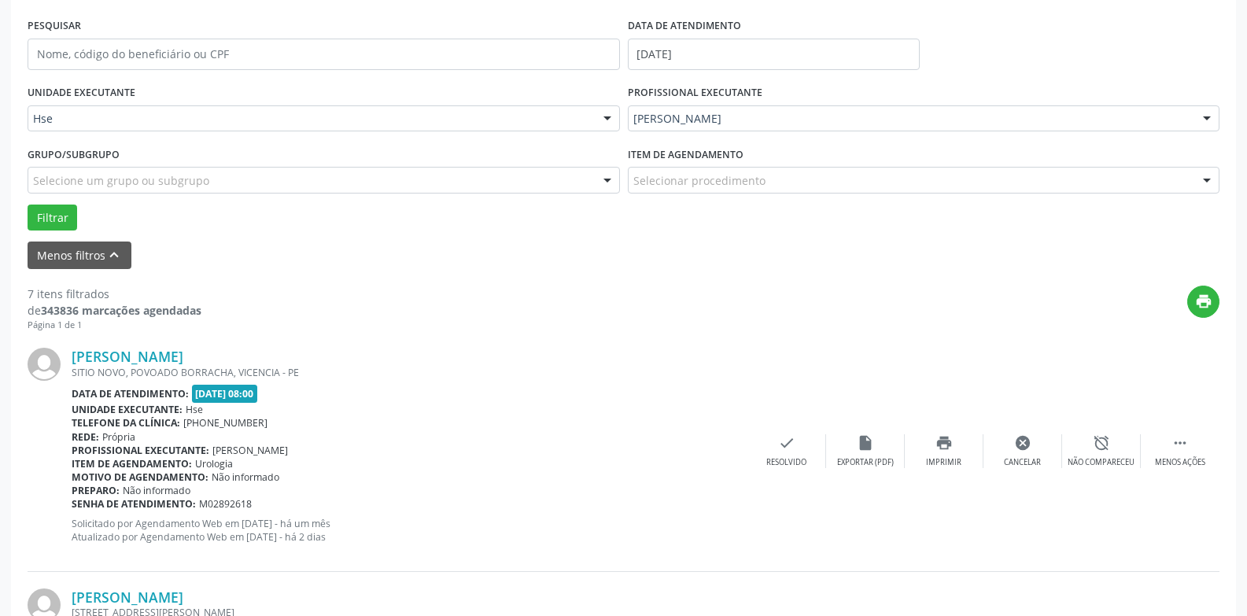
scroll to position [71, 0]
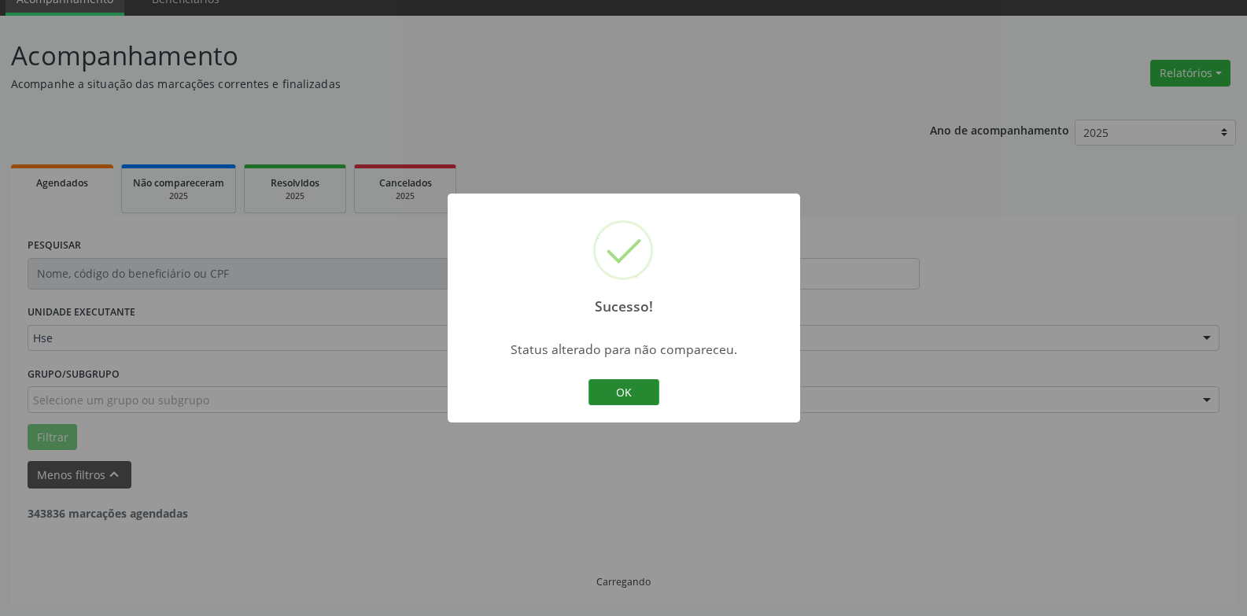
click at [631, 400] on button "OK" at bounding box center [623, 392] width 71 height 27
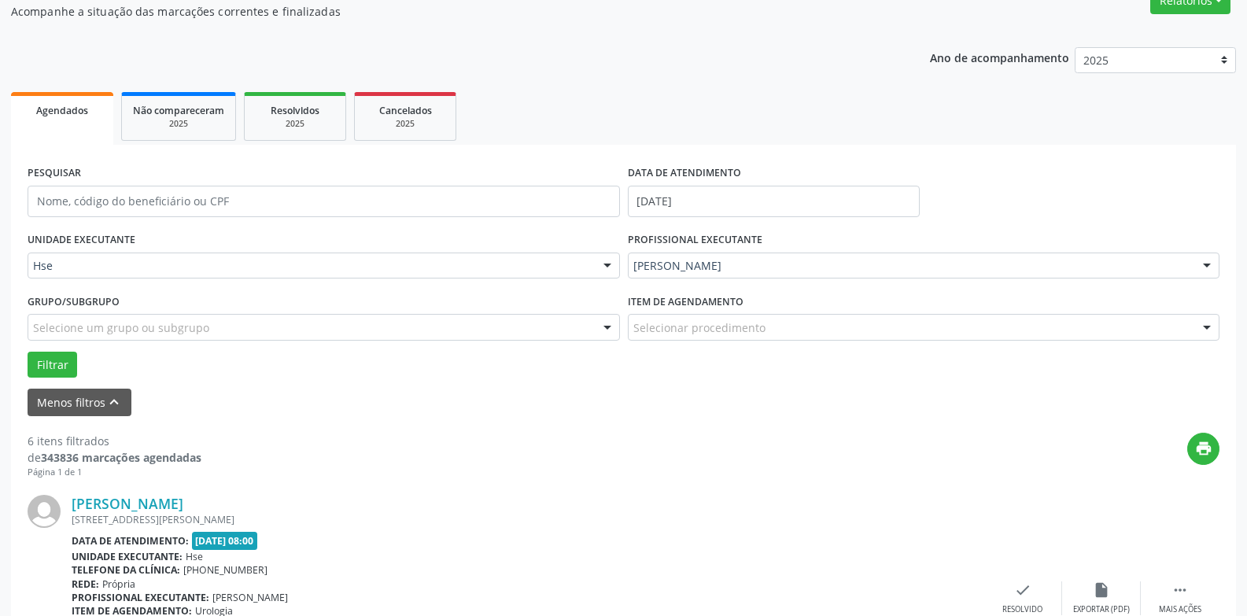
scroll to position [228, 0]
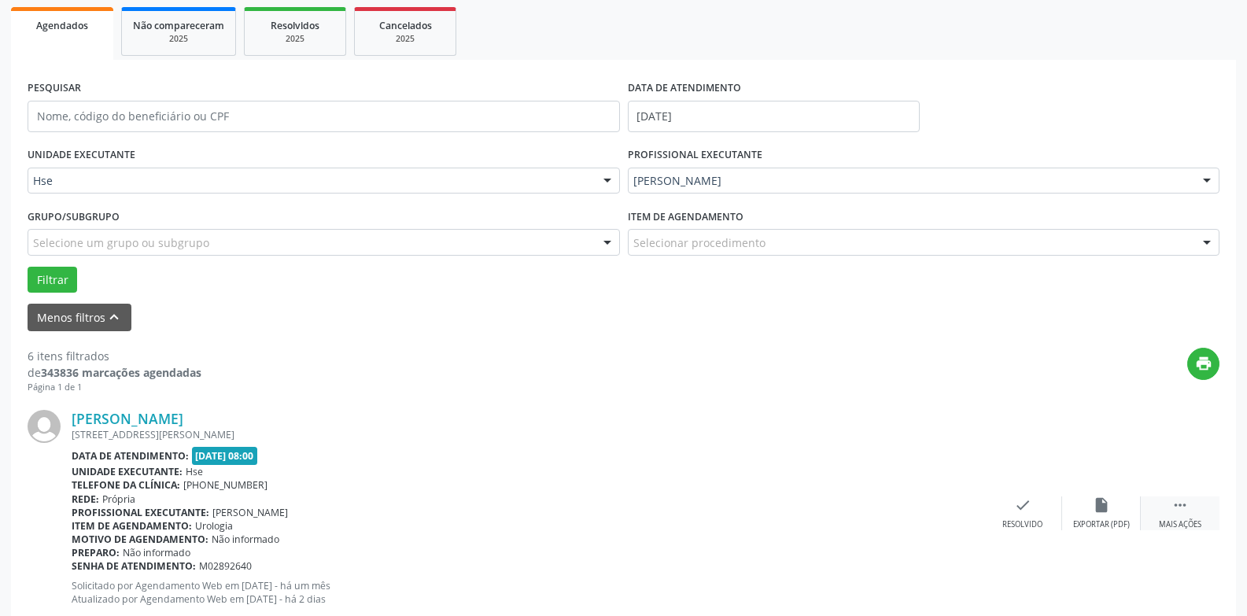
click at [1182, 507] on icon "" at bounding box center [1179, 504] width 17 height 17
click at [1094, 507] on icon "alarm_off" at bounding box center [1101, 504] width 17 height 17
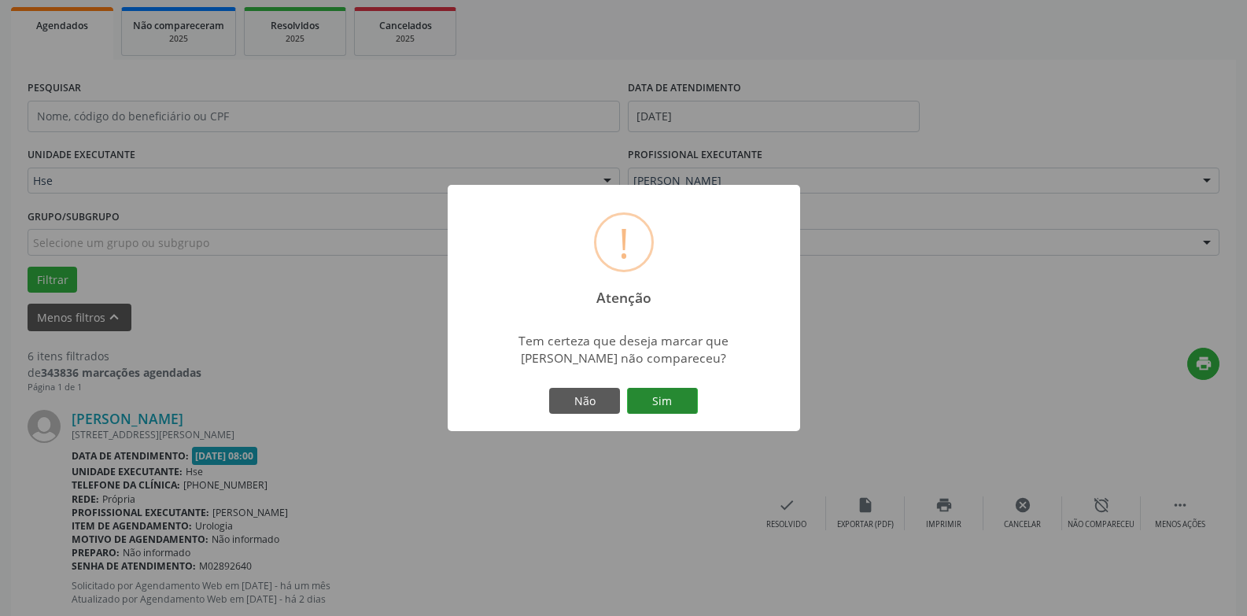
click at [672, 404] on button "Sim" at bounding box center [662, 401] width 71 height 27
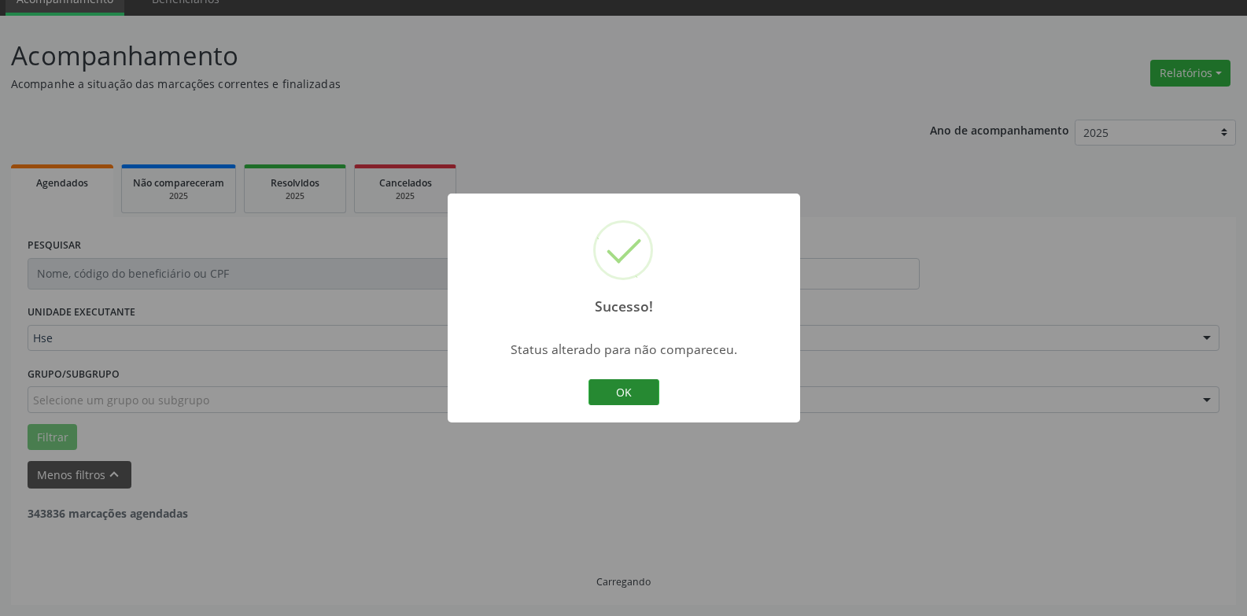
click at [628, 398] on button "OK" at bounding box center [623, 392] width 71 height 27
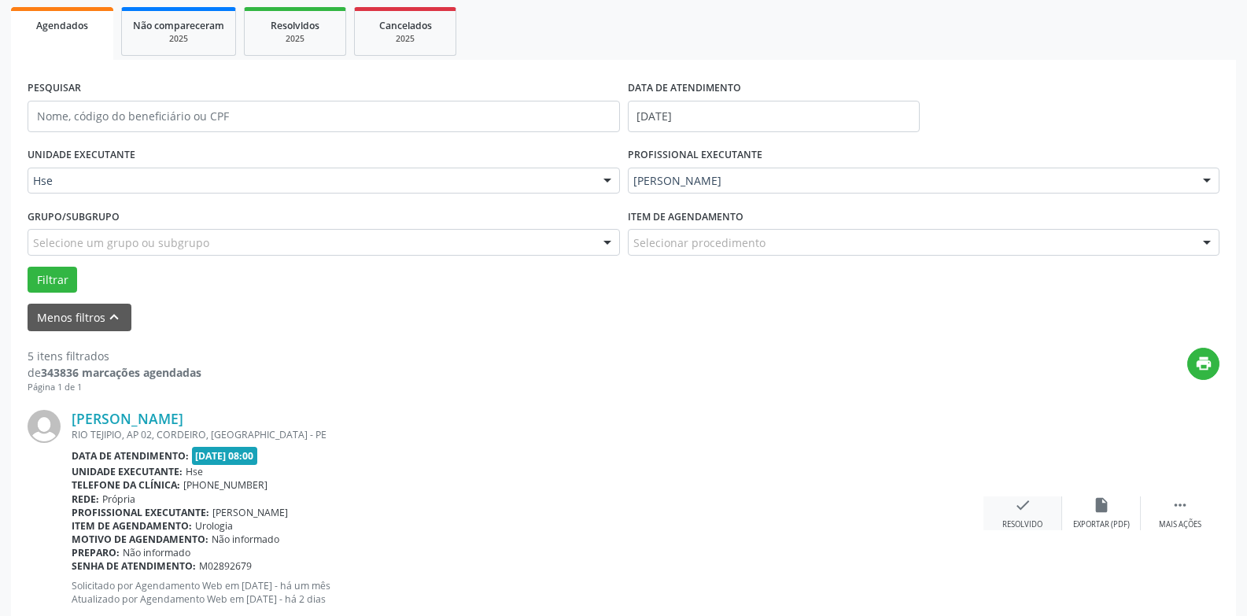
click at [1035, 520] on div "Resolvido" at bounding box center [1022, 524] width 40 height 11
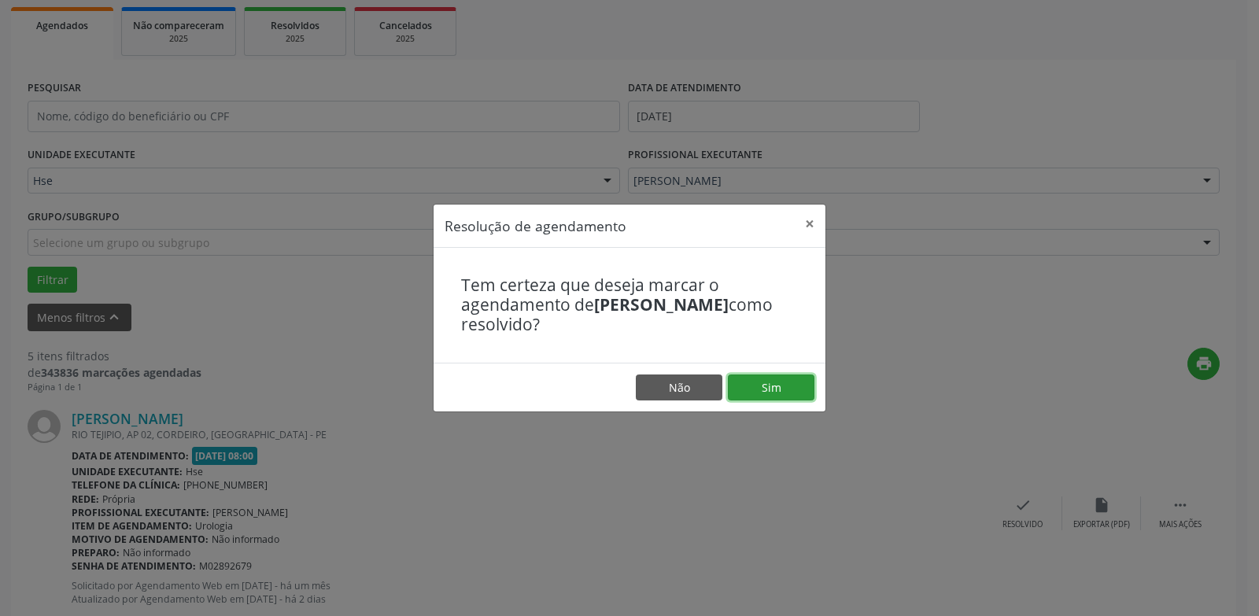
click at [776, 385] on button "Sim" at bounding box center [771, 387] width 87 height 27
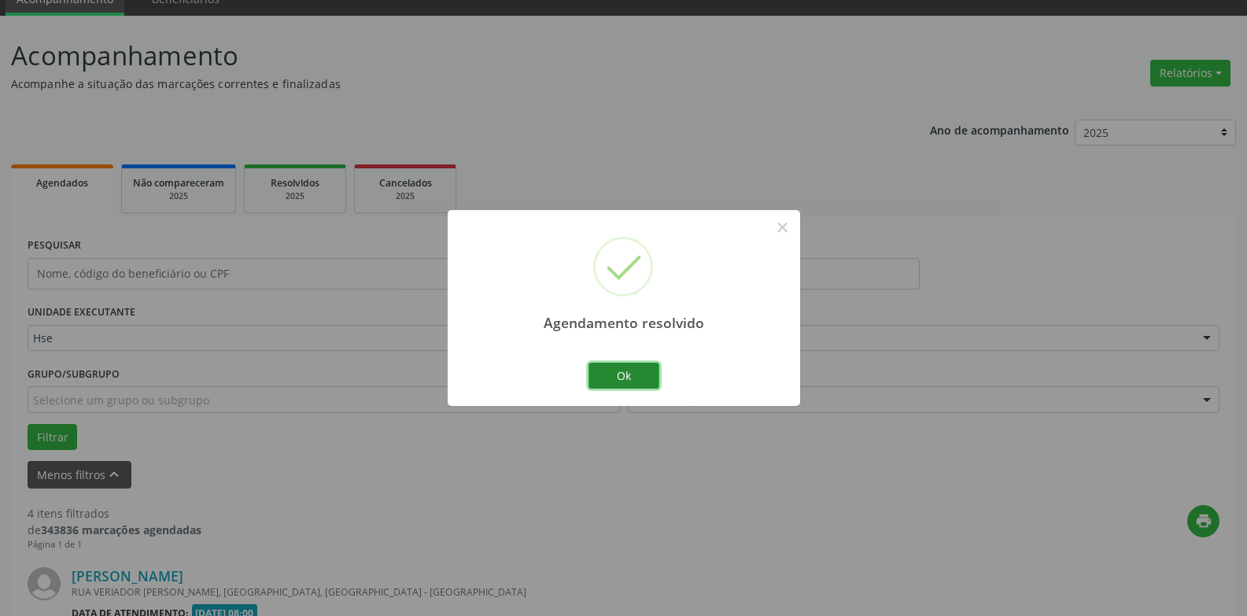
click at [640, 365] on button "Ok" at bounding box center [623, 376] width 71 height 27
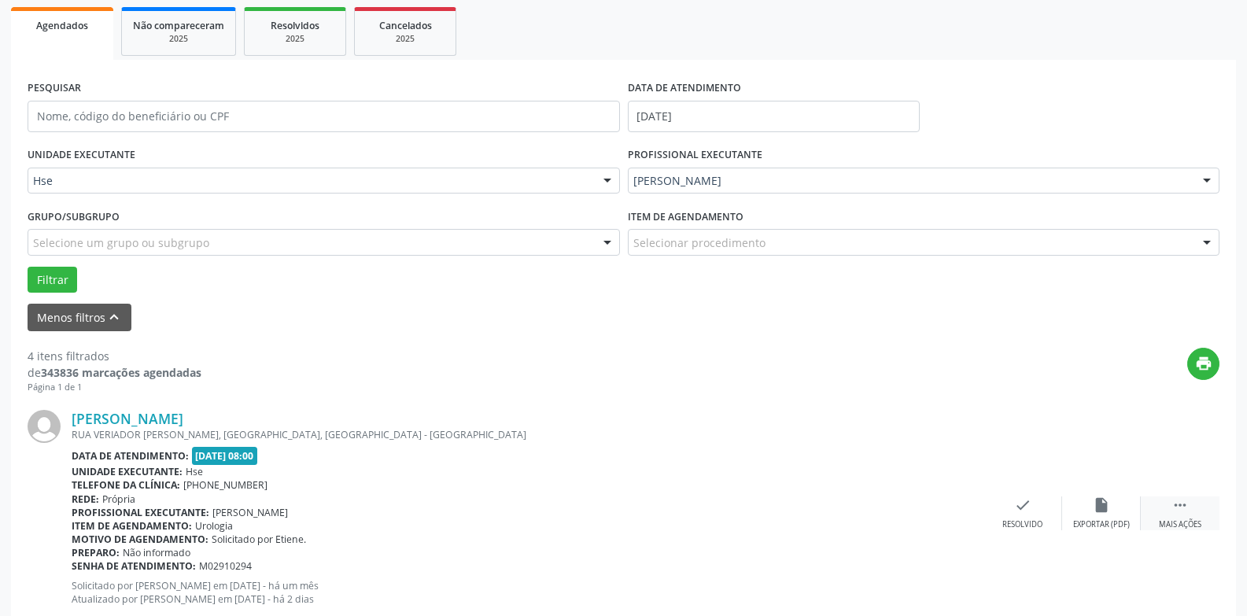
click at [1183, 506] on icon "" at bounding box center [1179, 504] width 17 height 17
click at [1090, 516] on div "alarm_off Não compareceu" at bounding box center [1101, 513] width 79 height 34
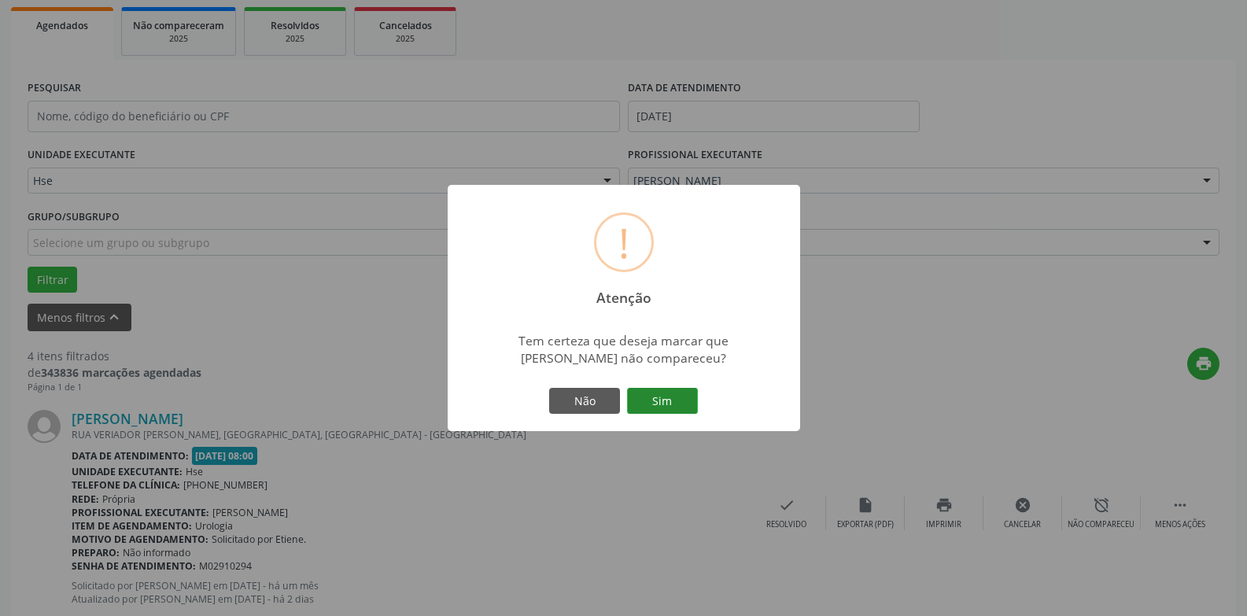
click at [652, 400] on button "Sim" at bounding box center [662, 401] width 71 height 27
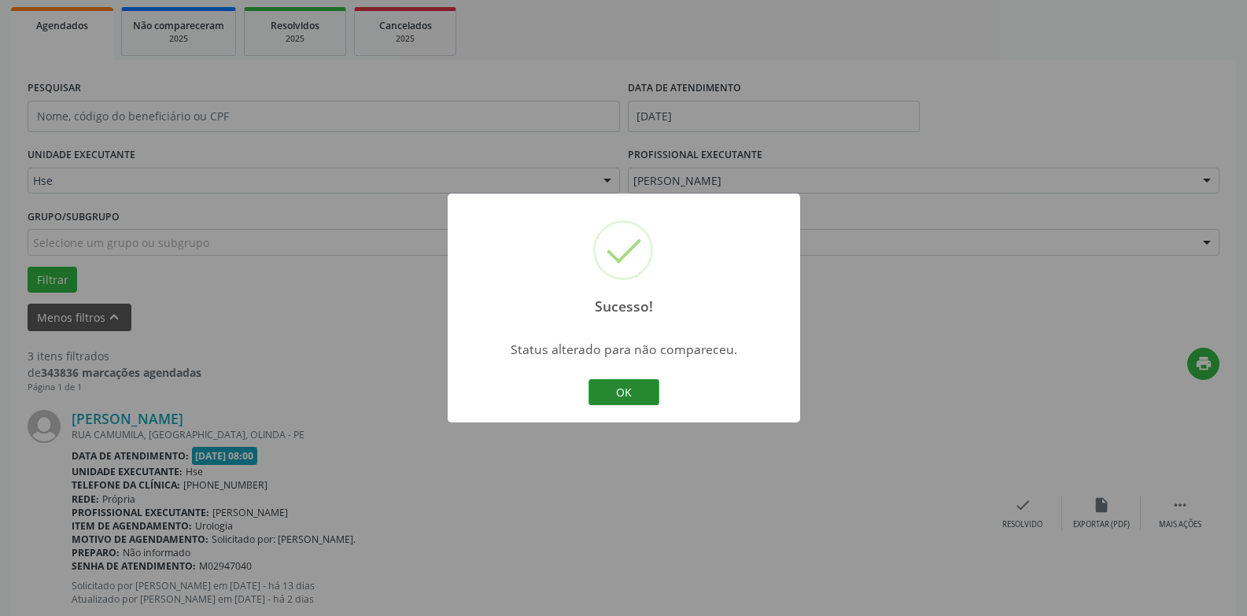
click at [642, 396] on button "OK" at bounding box center [623, 392] width 71 height 27
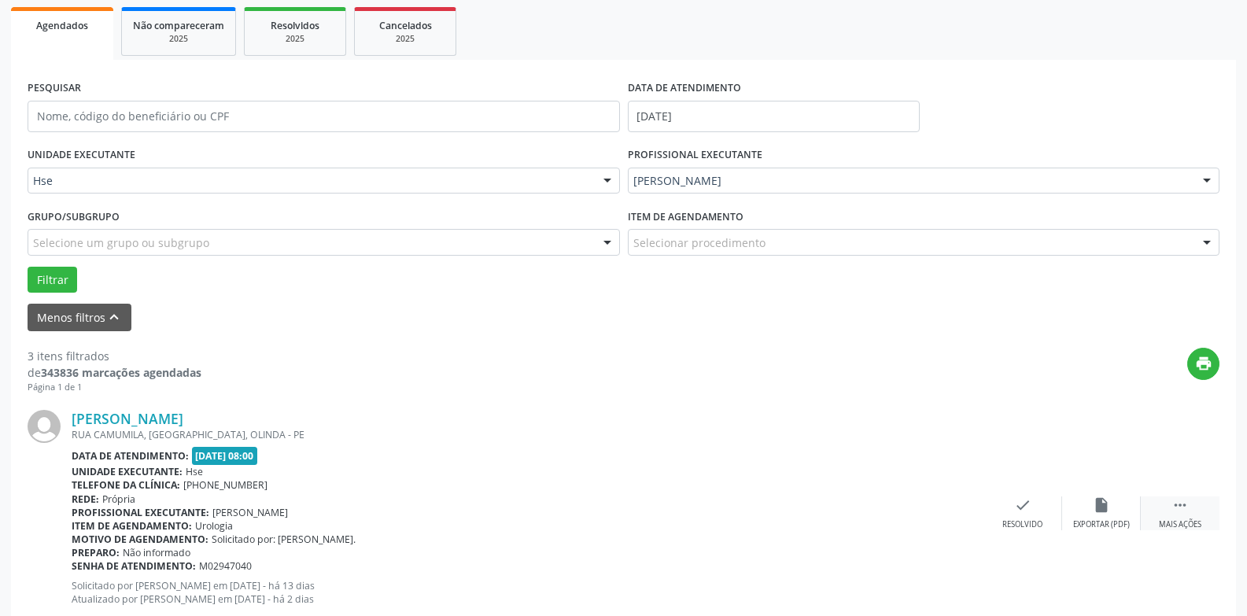
click at [1180, 515] on div " Mais ações" at bounding box center [1180, 513] width 79 height 34
click at [1093, 515] on div "alarm_off Não compareceu" at bounding box center [1101, 513] width 79 height 34
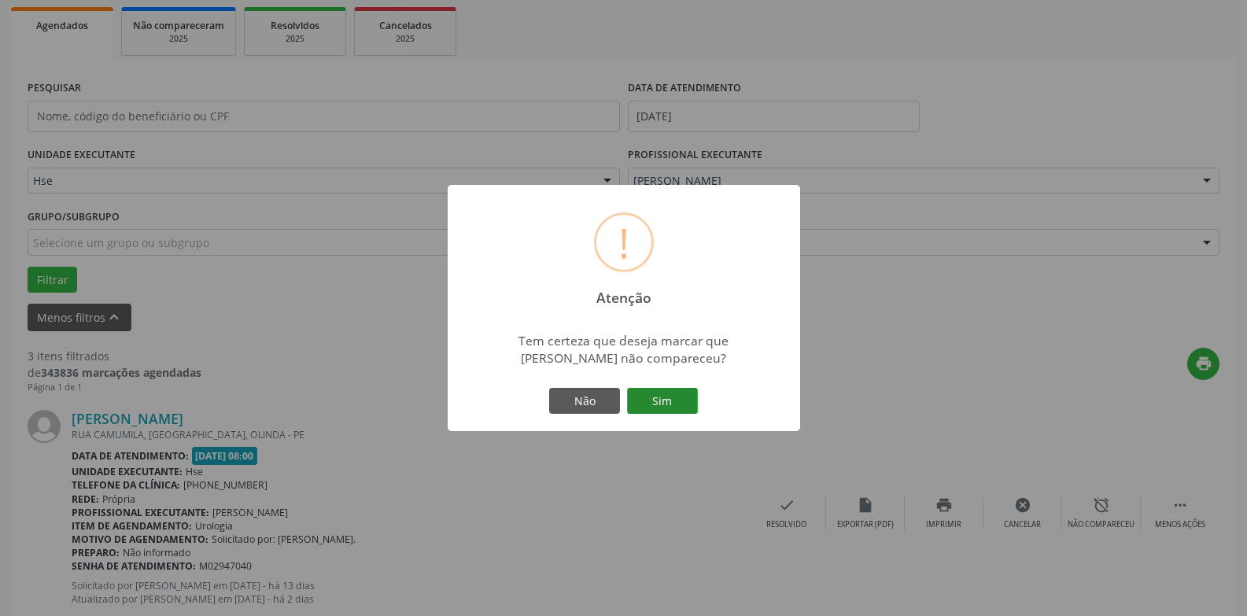
click at [669, 388] on button "Sim" at bounding box center [662, 401] width 71 height 27
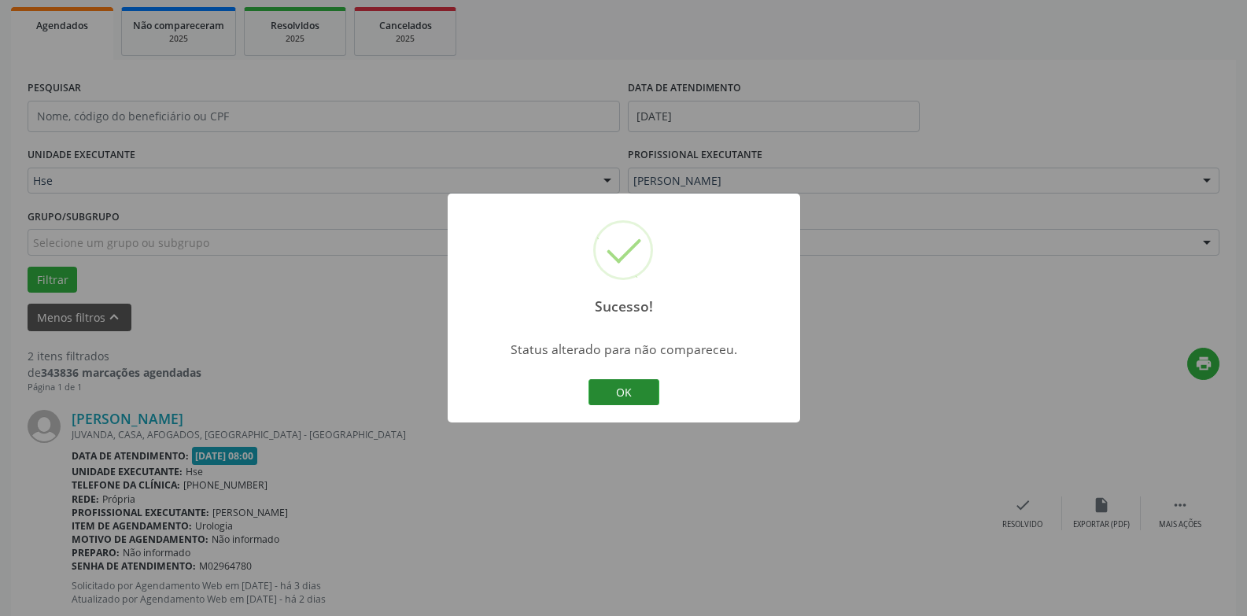
click at [604, 393] on button "OK" at bounding box center [623, 392] width 71 height 27
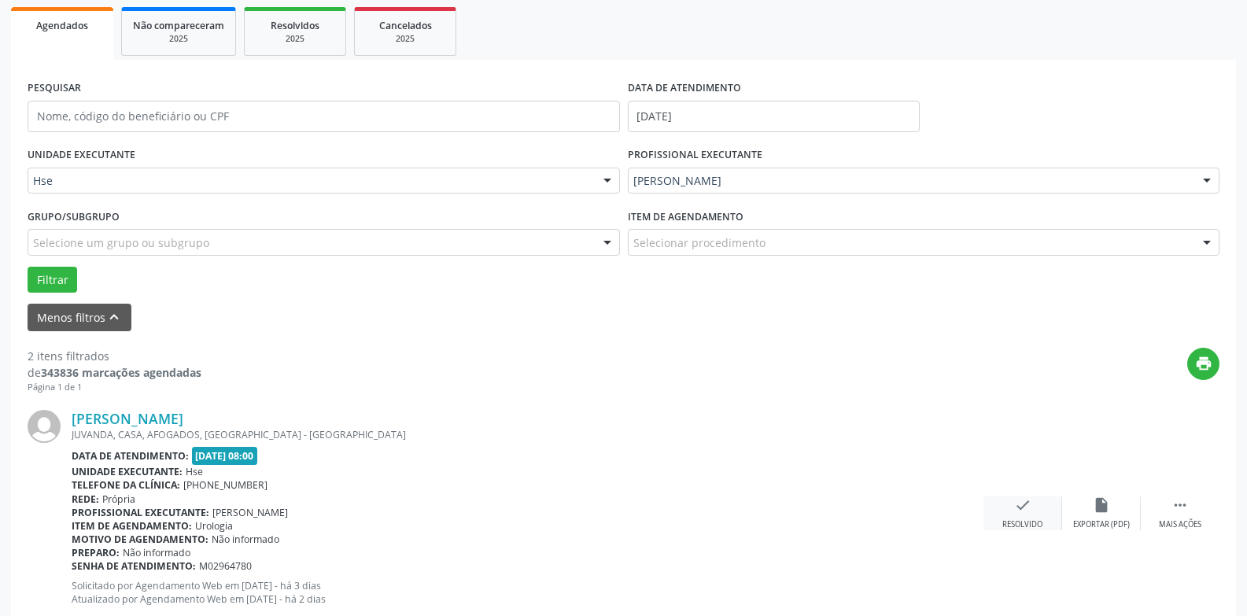
click at [1024, 514] on div "check Resolvido" at bounding box center [1022, 513] width 79 height 34
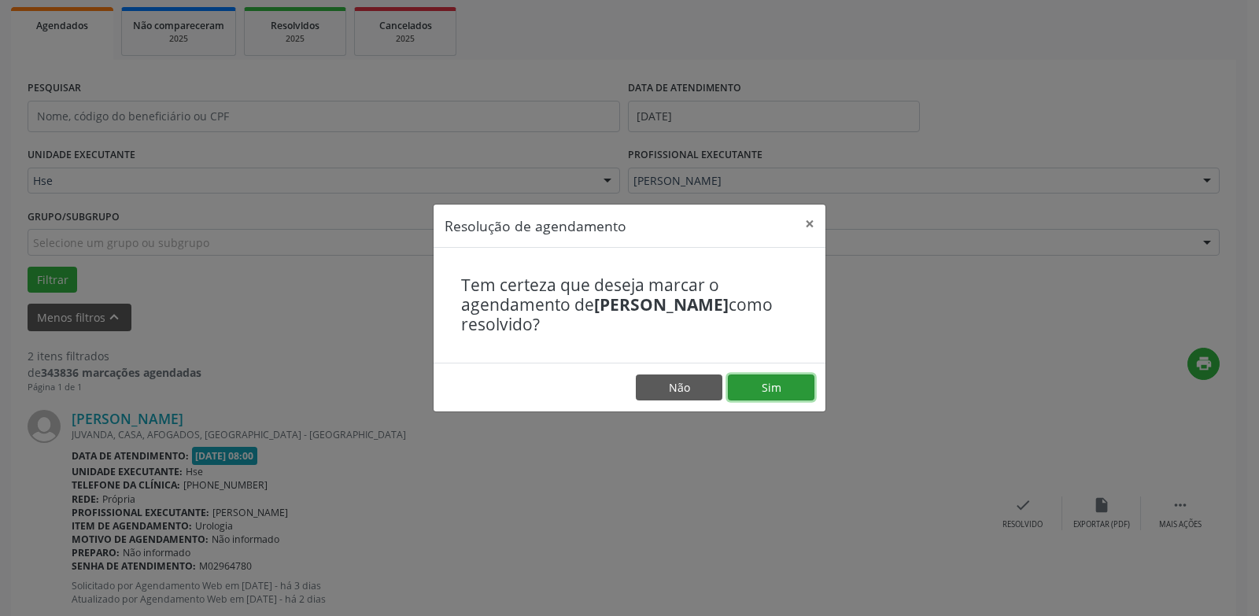
click at [762, 389] on button "Sim" at bounding box center [771, 387] width 87 height 27
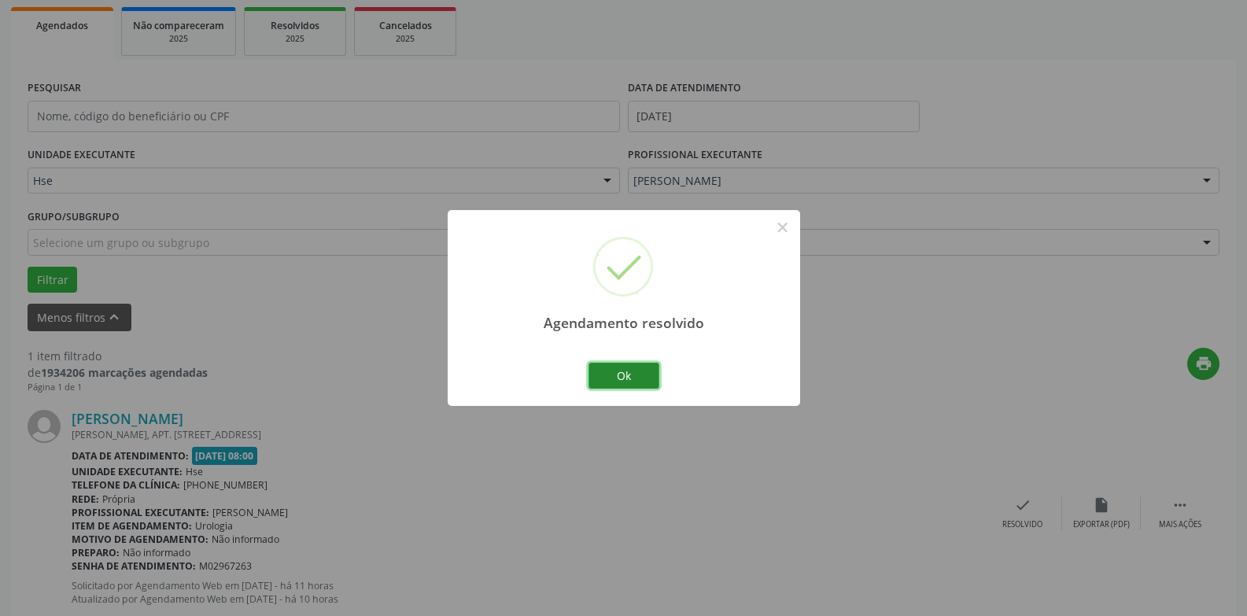
click at [614, 373] on button "Ok" at bounding box center [623, 376] width 71 height 27
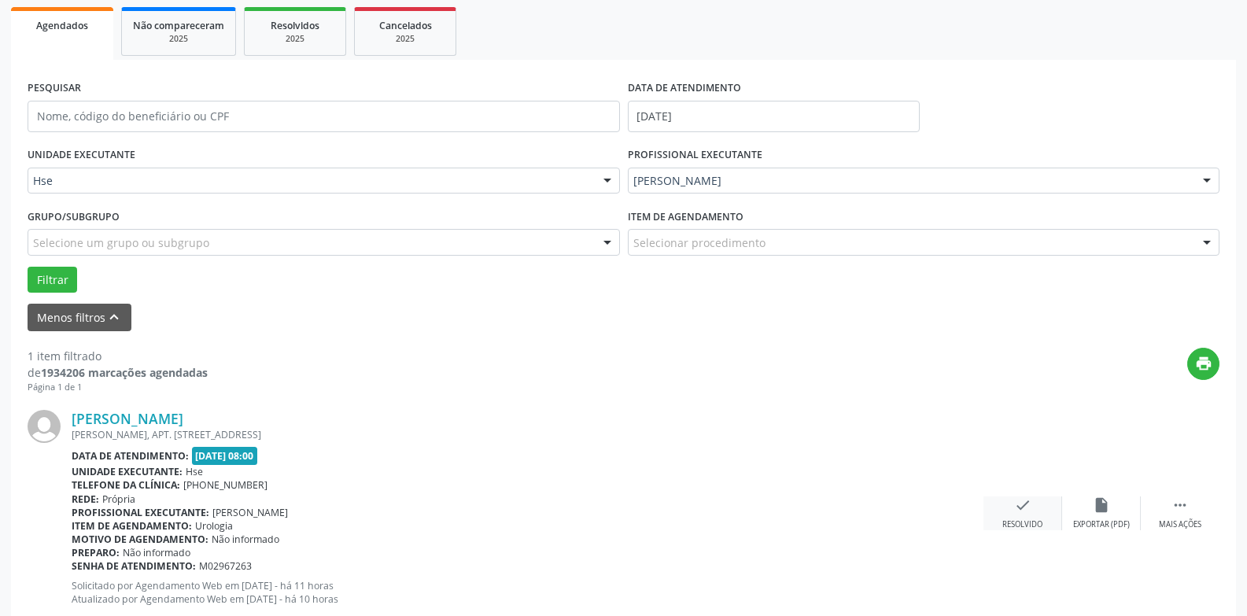
click at [1023, 507] on icon "check" at bounding box center [1022, 504] width 17 height 17
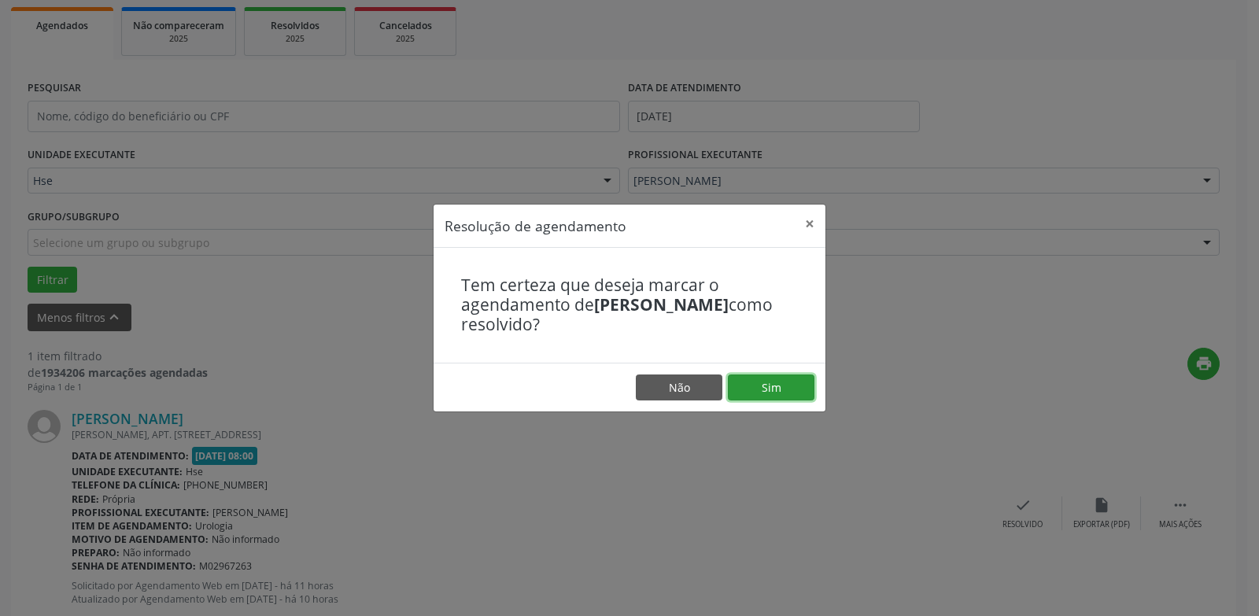
click at [781, 389] on button "Sim" at bounding box center [771, 387] width 87 height 27
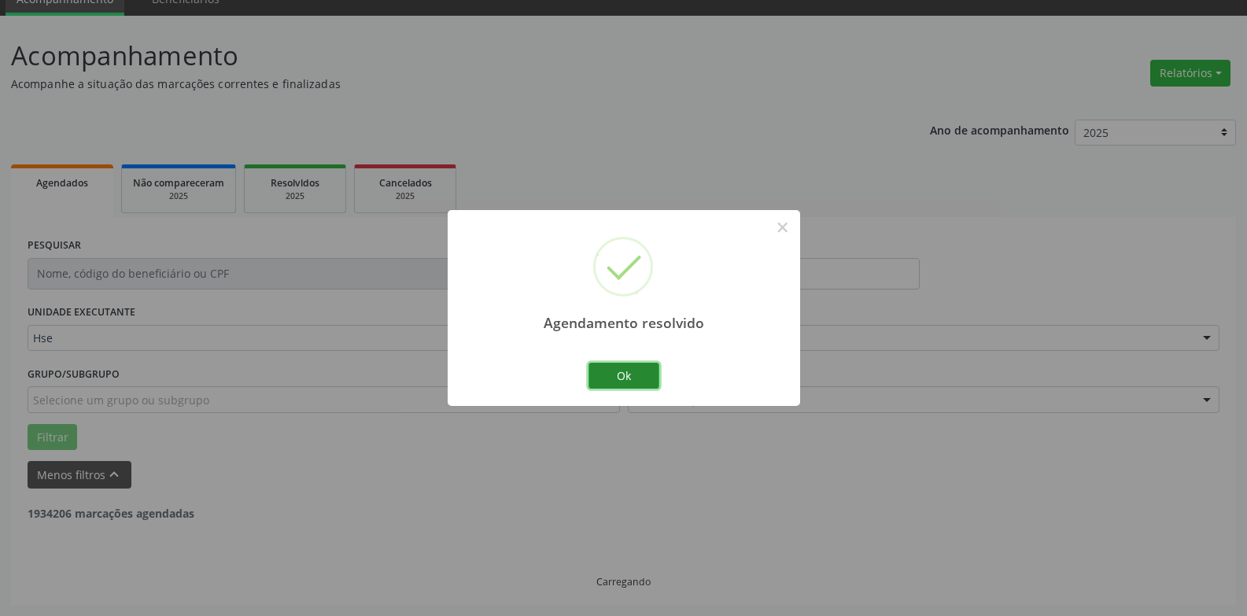
scroll to position [20, 0]
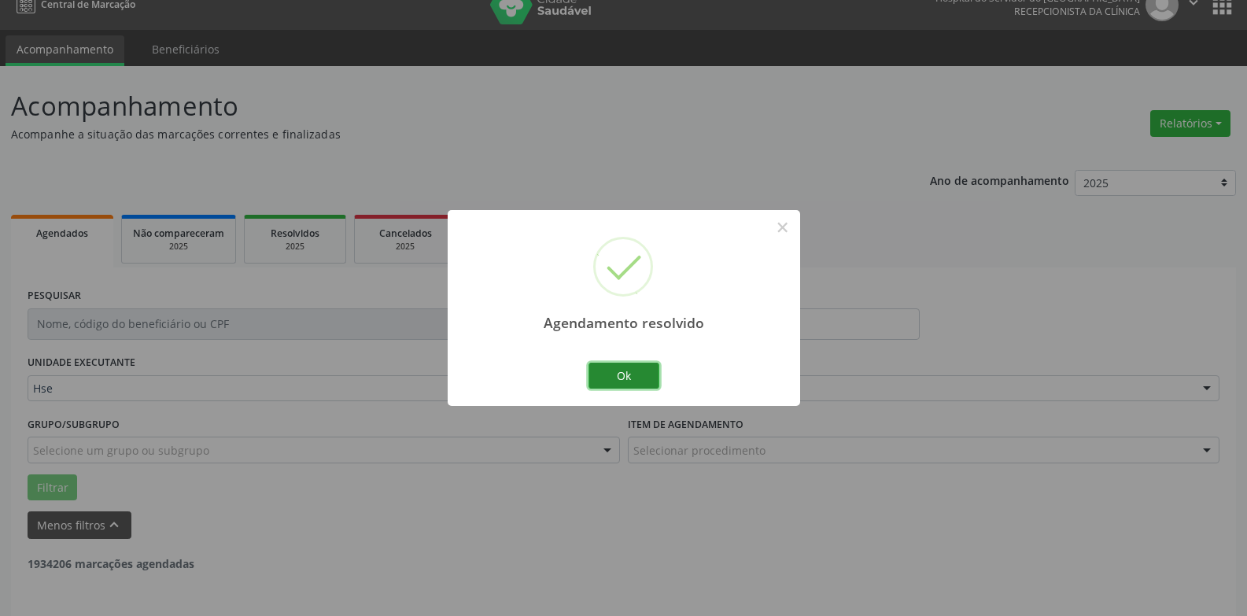
click at [639, 371] on button "Ok" at bounding box center [623, 376] width 71 height 27
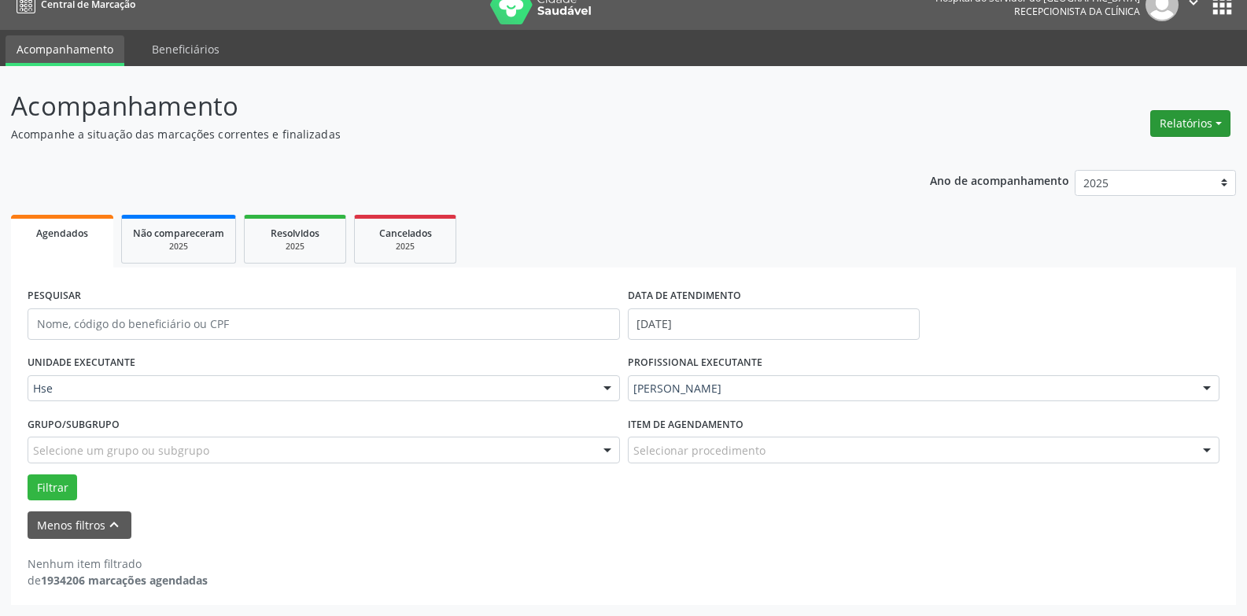
click at [1206, 118] on button "Relatórios" at bounding box center [1190, 123] width 80 height 27
click at [1149, 153] on link "Agendamentos" at bounding box center [1146, 157] width 169 height 22
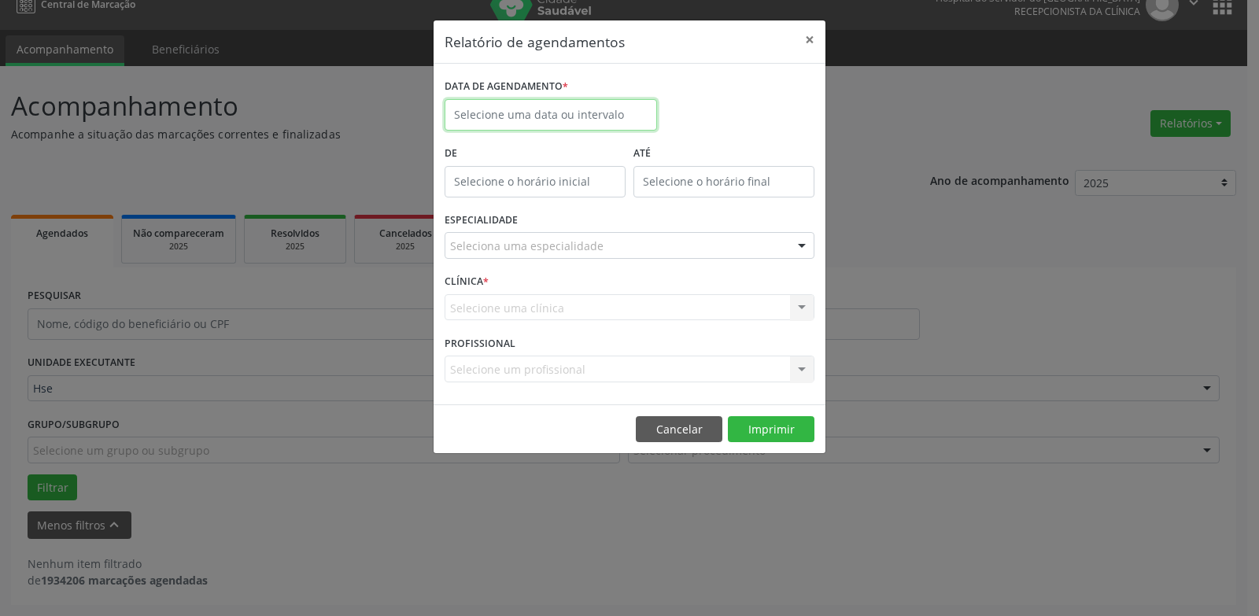
click at [525, 119] on input "text" at bounding box center [550, 114] width 212 height 31
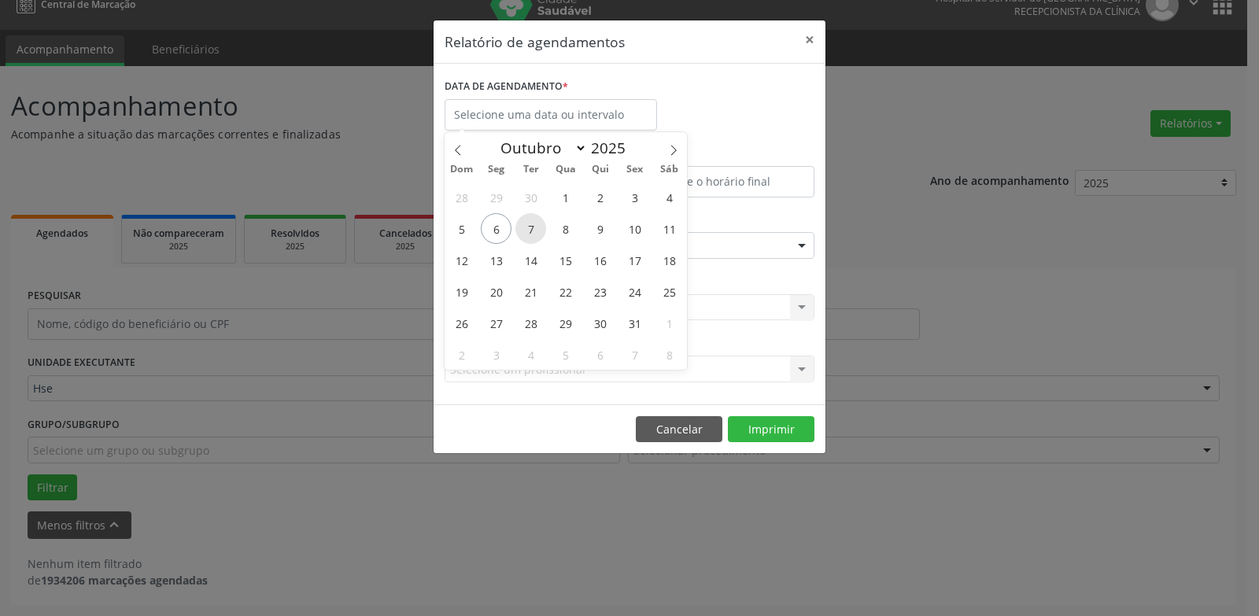
click at [534, 229] on span "7" at bounding box center [530, 228] width 31 height 31
type input "[DATE]"
click at [534, 229] on span "7" at bounding box center [530, 228] width 31 height 31
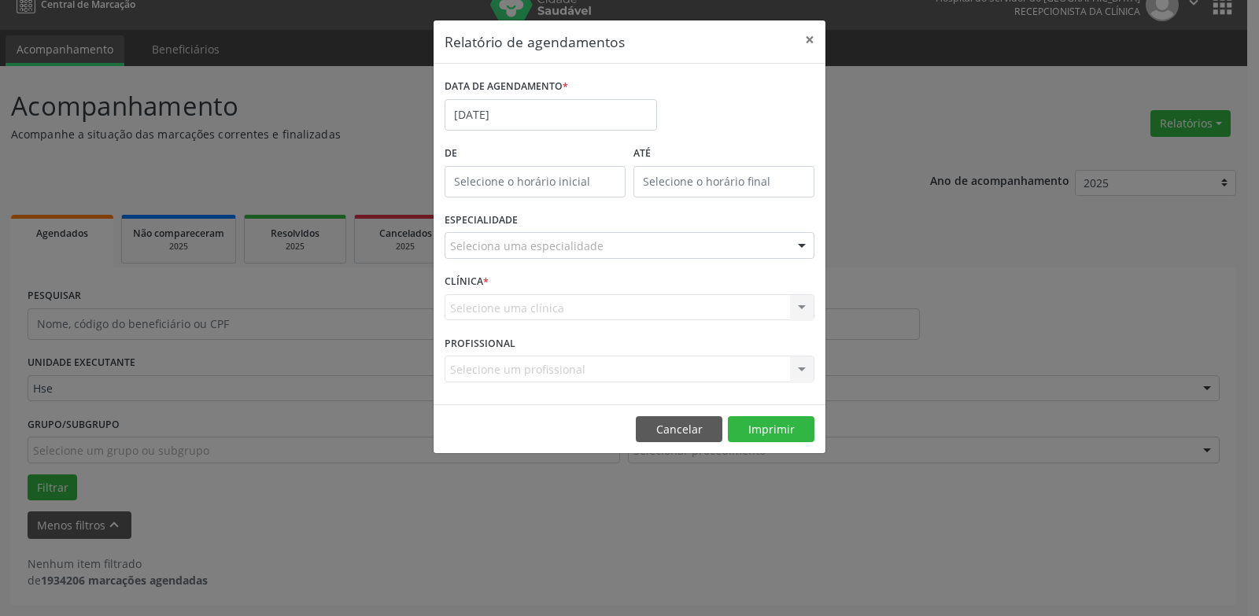
type input "12:00"
click at [544, 184] on input "12:00" at bounding box center [534, 181] width 181 height 31
click at [935, 249] on div "Relatório de agendamentos × DATA DE AGENDAMENTO * 07/10/2025 De 12:00 ATÉ ESPEC…" at bounding box center [629, 308] width 1259 height 616
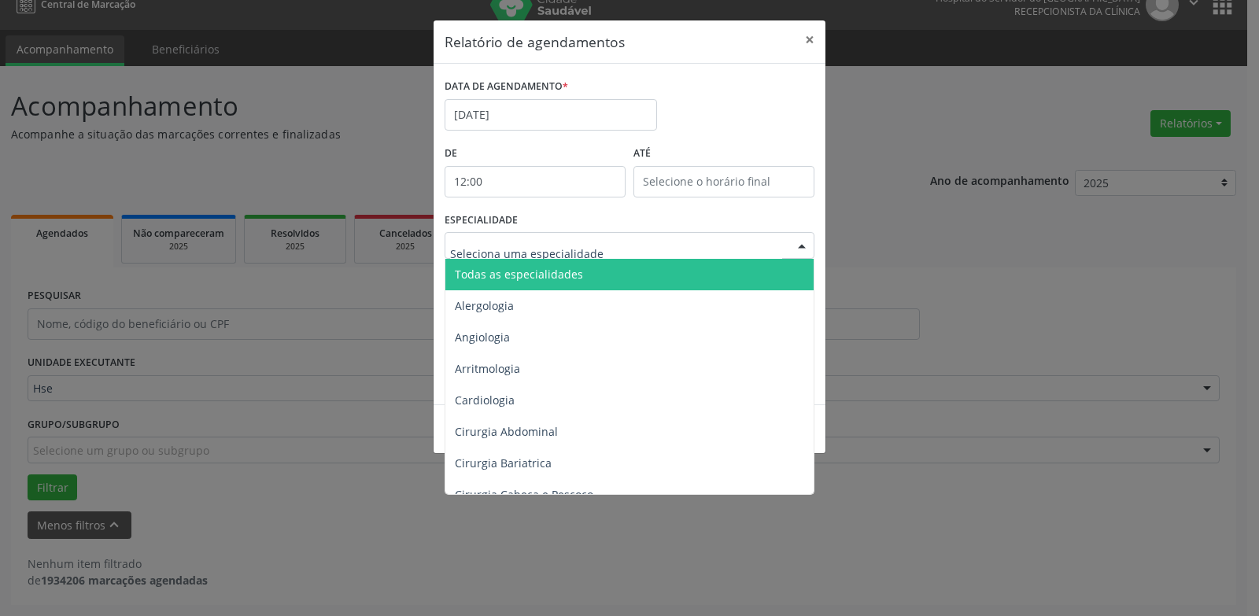
click at [498, 267] on span "Todas as especialidades" at bounding box center [519, 274] width 128 height 15
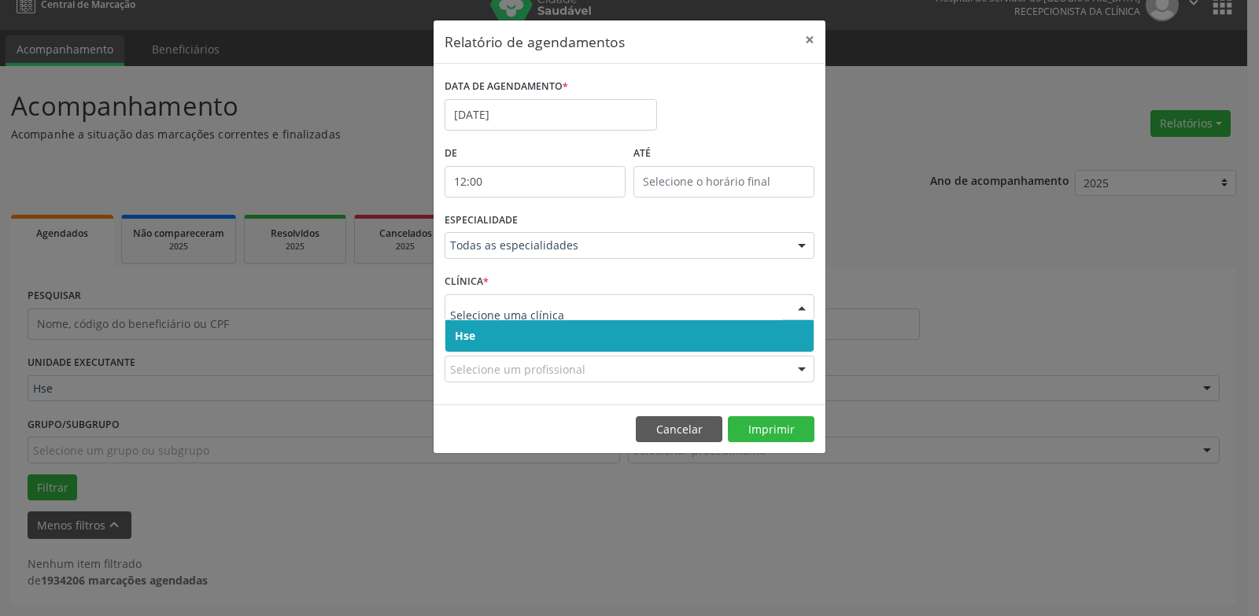
drag, startPoint x: 491, startPoint y: 341, endPoint x: 488, endPoint y: 333, distance: 9.2
click at [490, 342] on span "Hse" at bounding box center [629, 335] width 368 height 31
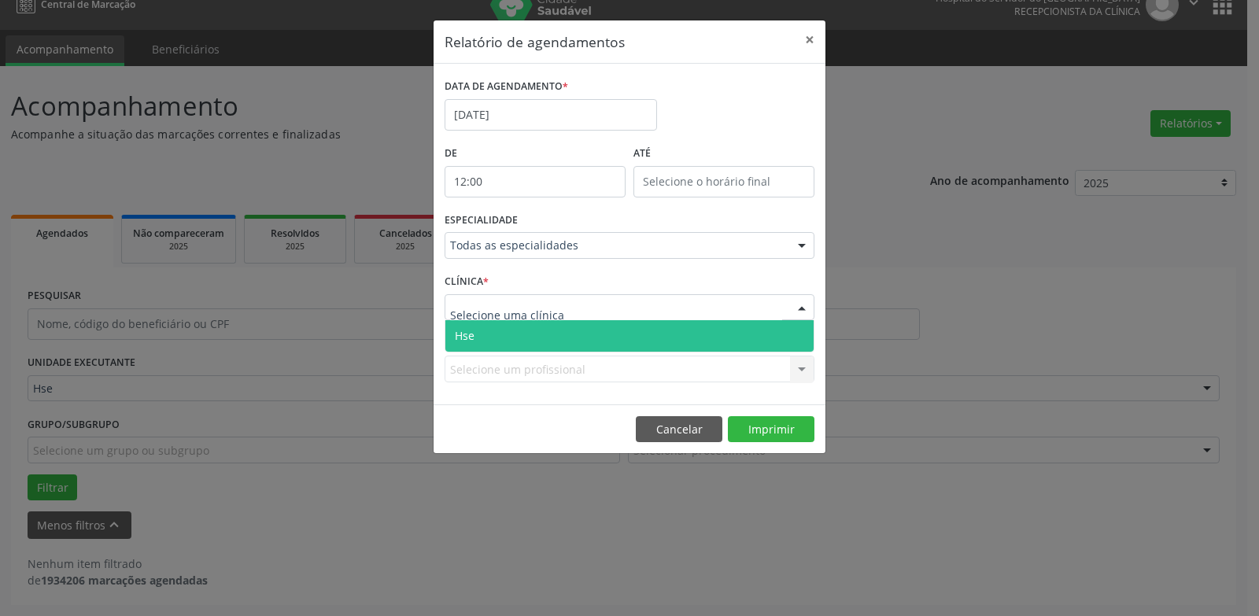
click at [497, 337] on span "Hse" at bounding box center [629, 335] width 368 height 31
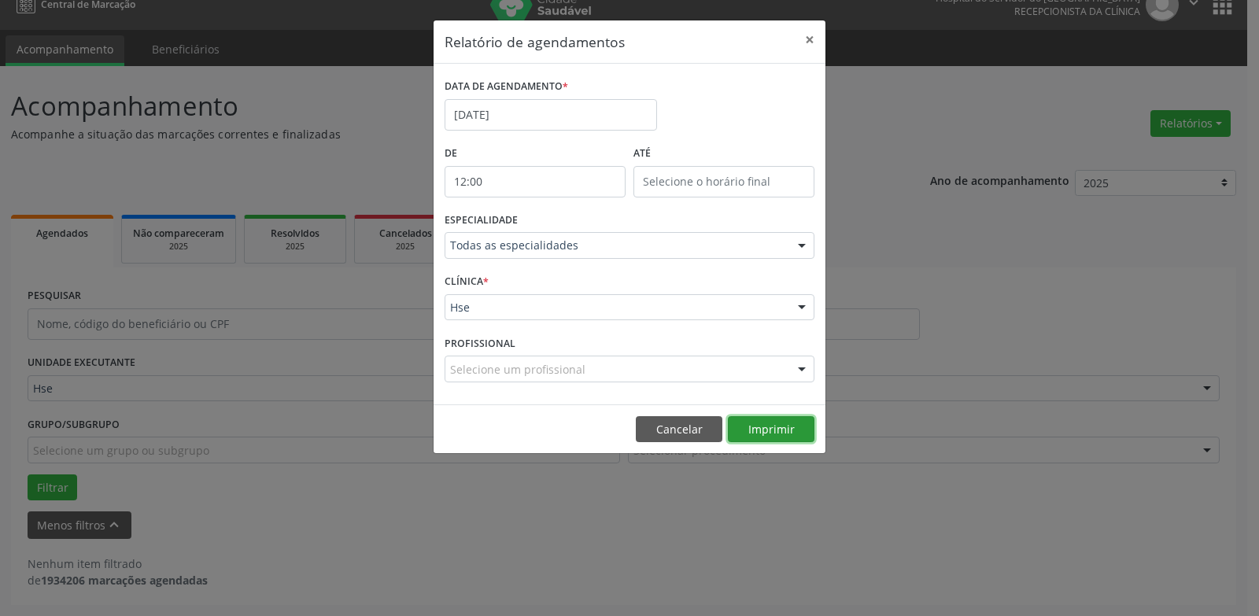
click at [745, 423] on button "Imprimir" at bounding box center [771, 429] width 87 height 27
click at [816, 37] on button "×" at bounding box center [809, 39] width 31 height 39
